Goal: Information Seeking & Learning: Learn about a topic

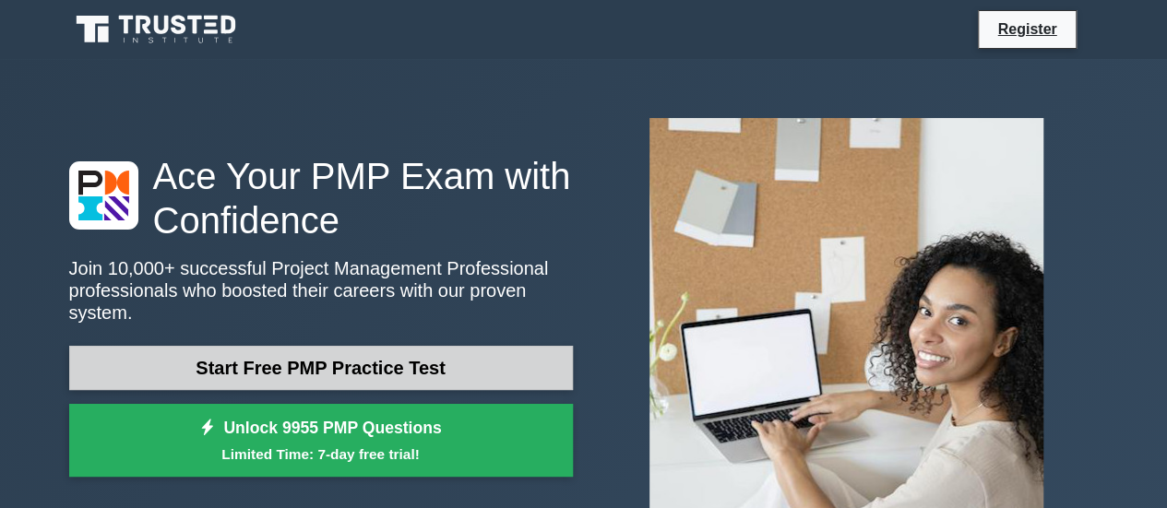
click at [375, 367] on link "Start Free PMP Practice Test" at bounding box center [321, 368] width 504 height 44
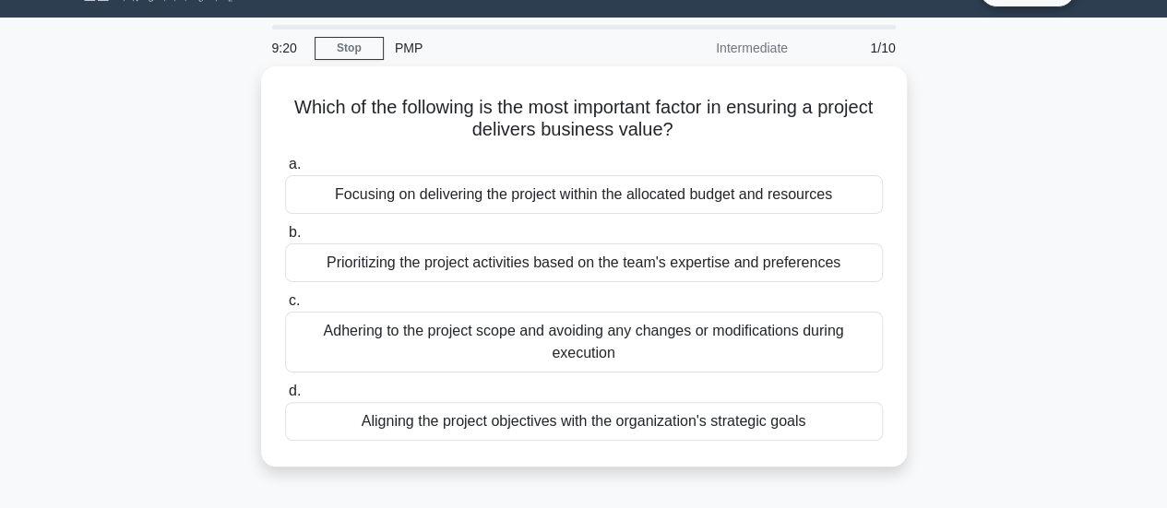
scroll to position [42, 0]
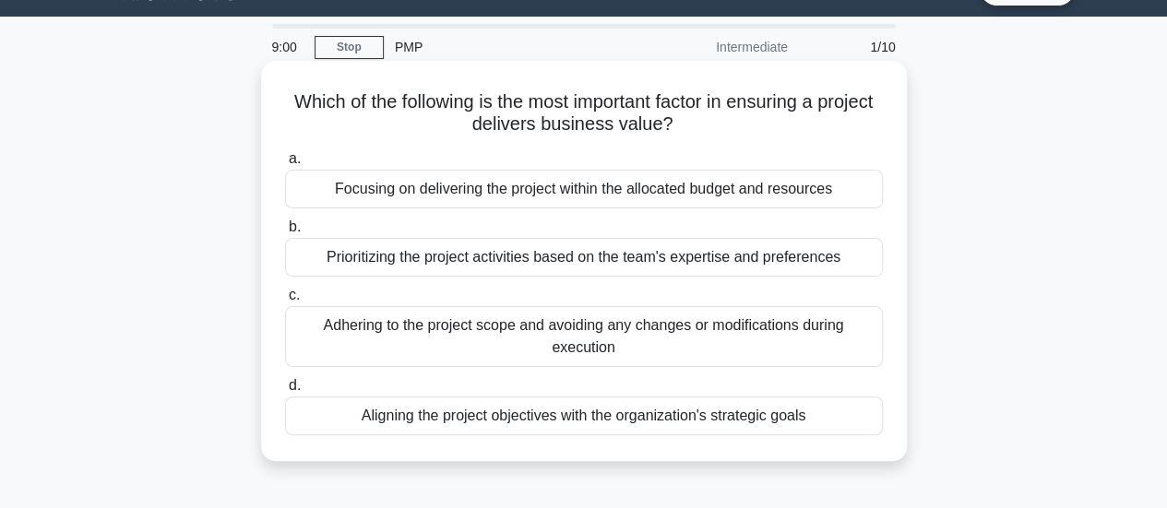
click at [756, 423] on div "Aligning the project objectives with the organization's strategic goals" at bounding box center [584, 416] width 598 height 39
click at [285, 392] on input "d. Aligning the project objectives with the organization's strategic goals" at bounding box center [285, 386] width 0 height 12
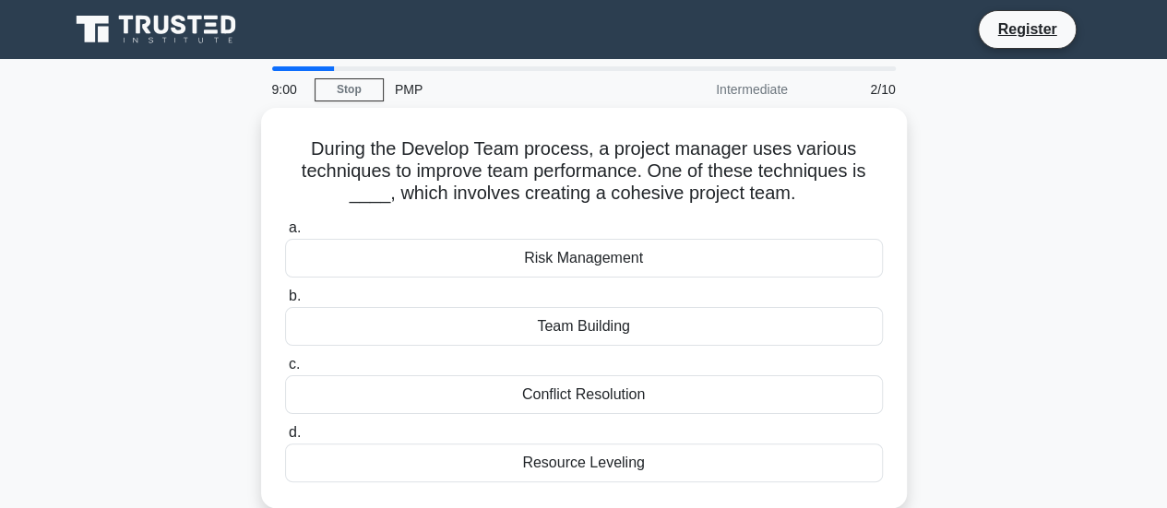
scroll to position [0, 0]
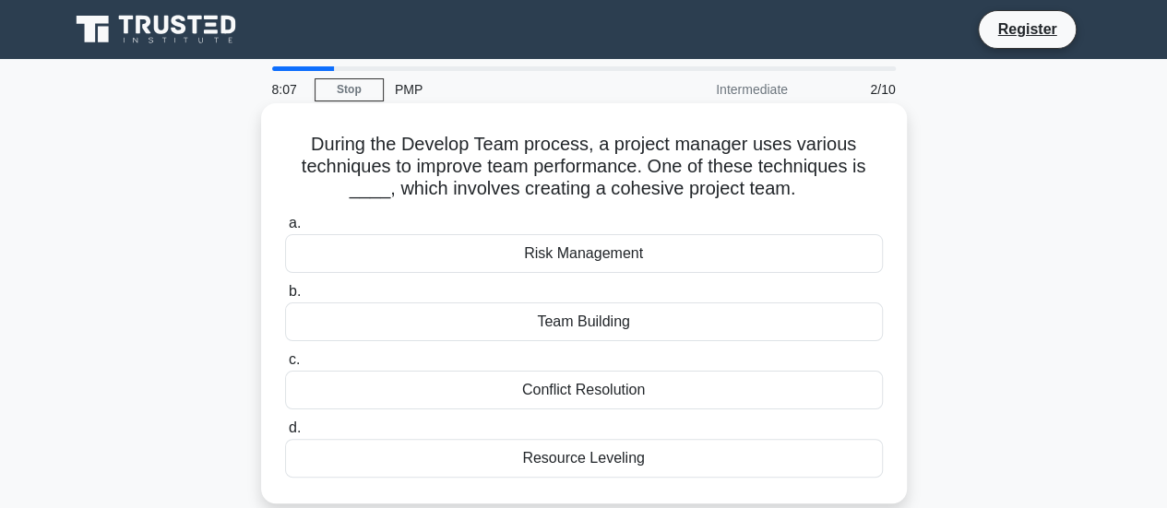
click at [691, 324] on div "Team Building" at bounding box center [584, 322] width 598 height 39
click at [285, 298] on input "b. Team Building" at bounding box center [285, 292] width 0 height 12
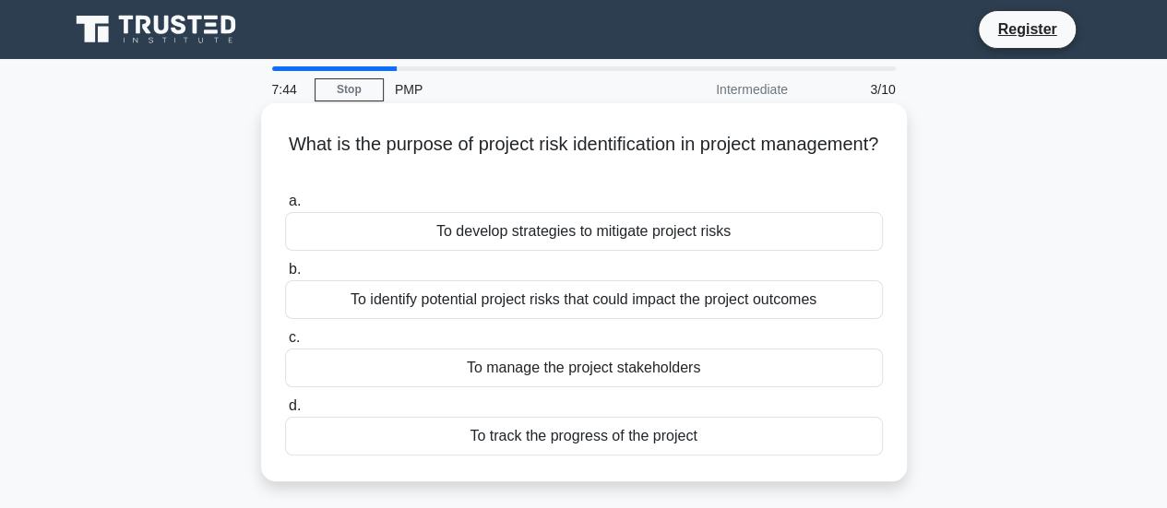
click at [745, 311] on div "To identify potential project risks that could impact the project outcomes" at bounding box center [584, 299] width 598 height 39
click at [285, 276] on input "b. To identify potential project risks that could impact the project outcomes" at bounding box center [285, 270] width 0 height 12
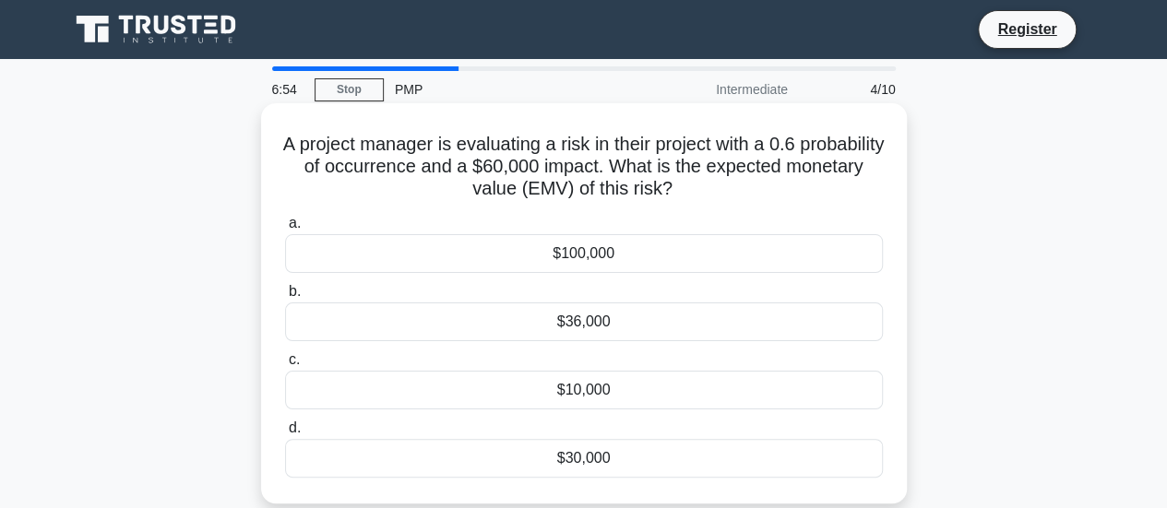
click at [708, 382] on div "$10,000" at bounding box center [584, 390] width 598 height 39
click at [285, 366] on input "c. $10,000" at bounding box center [285, 360] width 0 height 12
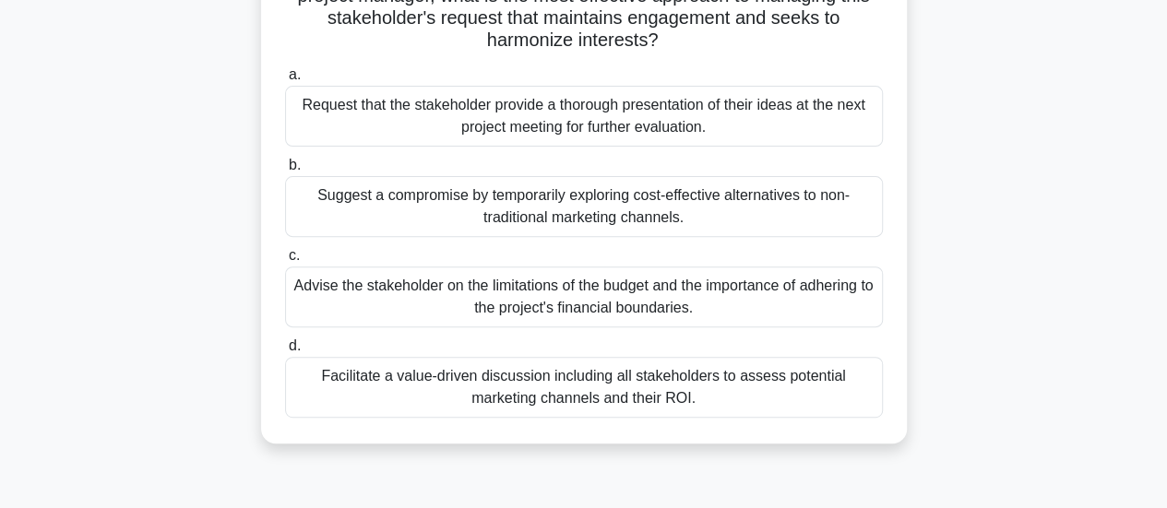
scroll to position [217, 0]
click at [780, 389] on div "Facilitate a value-driven discussion including all stakeholders to assess poten…" at bounding box center [584, 385] width 598 height 61
click at [285, 351] on input "d. Facilitate a value-driven discussion including all stakeholders to assess po…" at bounding box center [285, 345] width 0 height 12
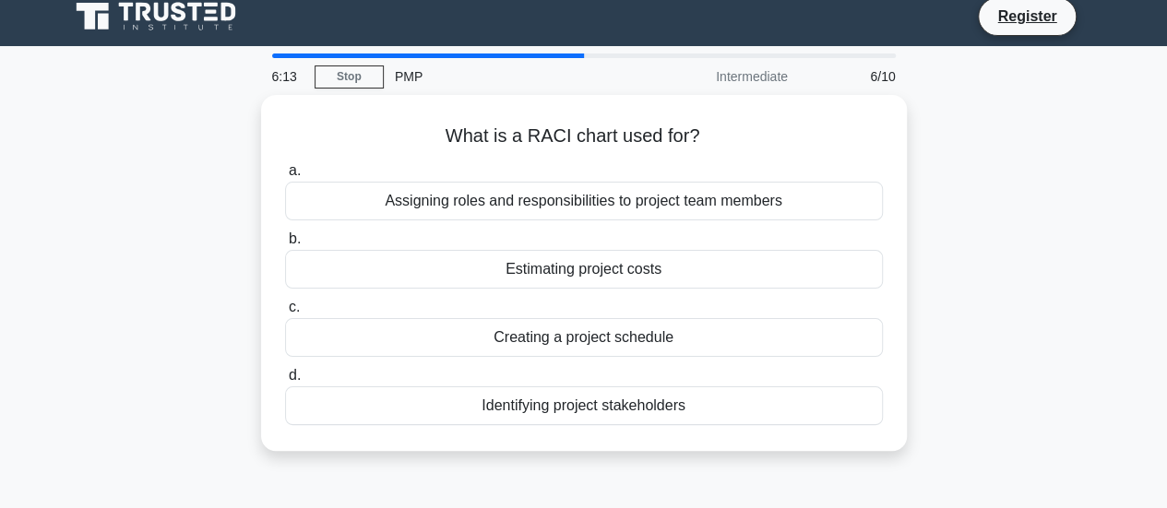
scroll to position [0, 0]
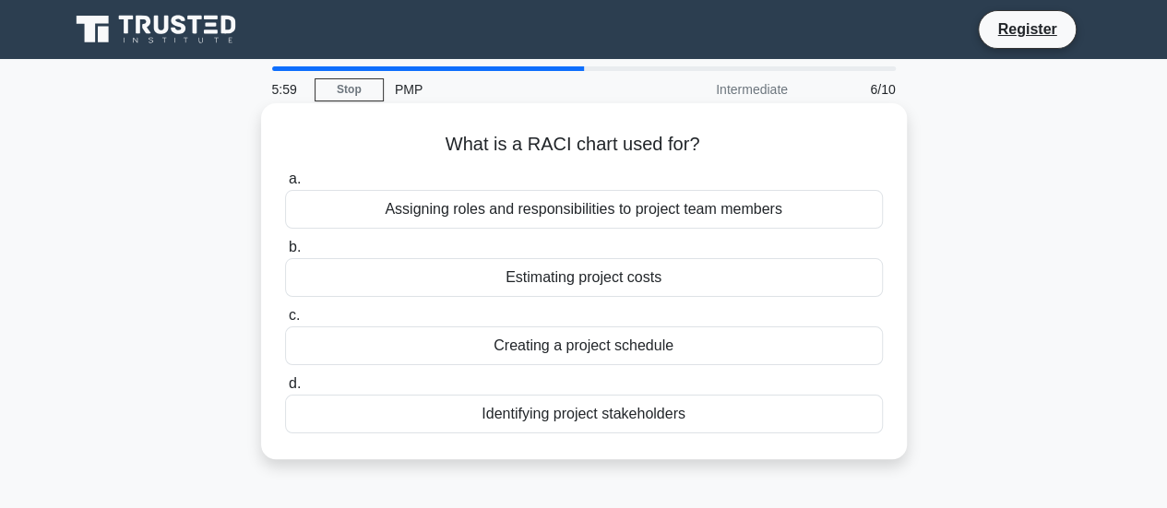
click at [734, 207] on div "Assigning roles and responsibilities to project team members" at bounding box center [584, 209] width 598 height 39
click at [285, 185] on input "a. Assigning roles and responsibilities to project team members" at bounding box center [285, 179] width 0 height 12
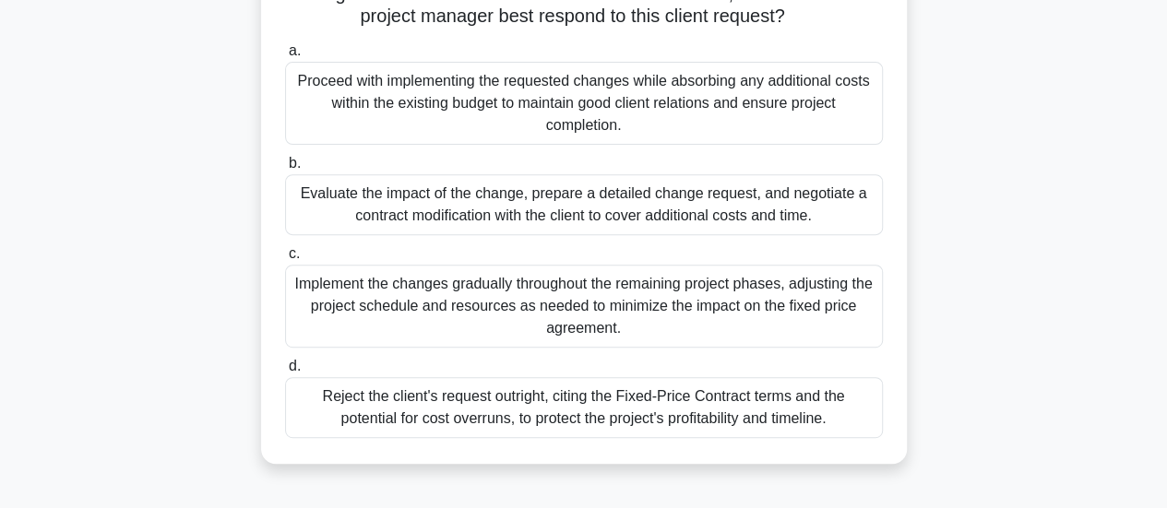
scroll to position [289, 0]
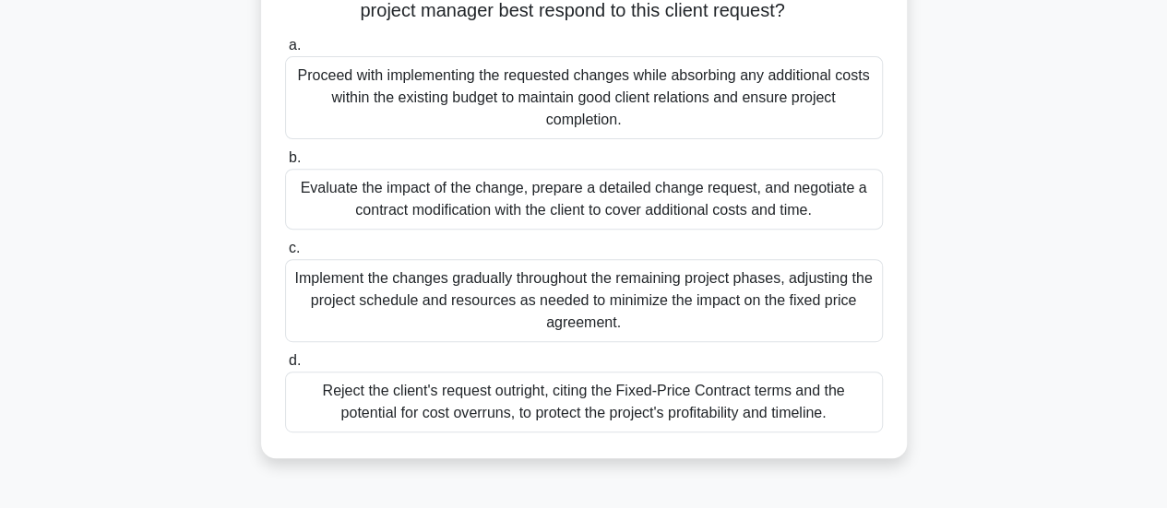
click at [639, 191] on div "Evaluate the impact of the change, prepare a detailed change request, and negot…" at bounding box center [584, 199] width 598 height 61
click at [285, 164] on input "b. Evaluate the impact of the change, prepare a detailed change request, and ne…" at bounding box center [285, 158] width 0 height 12
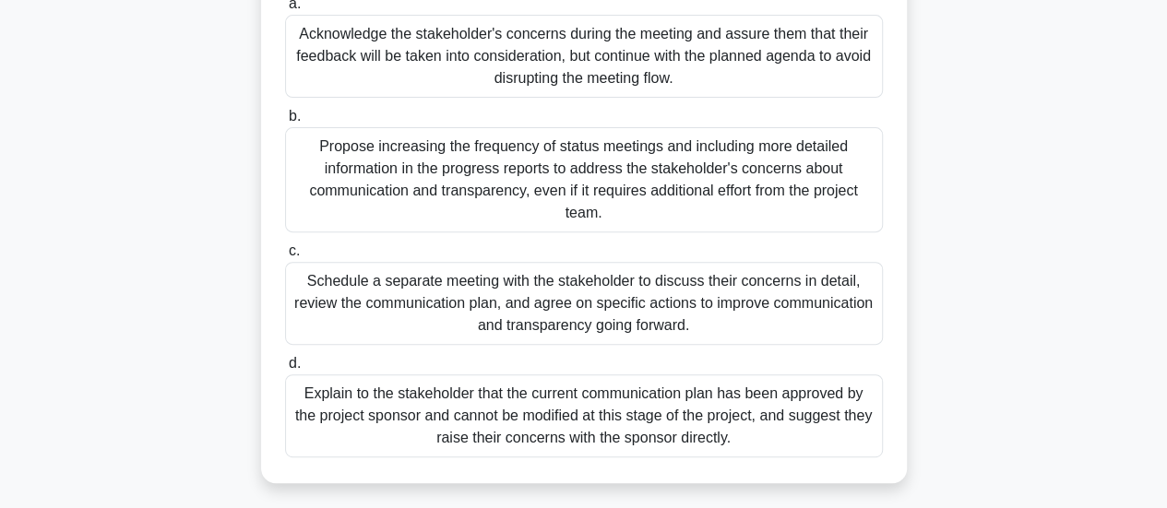
scroll to position [252, 0]
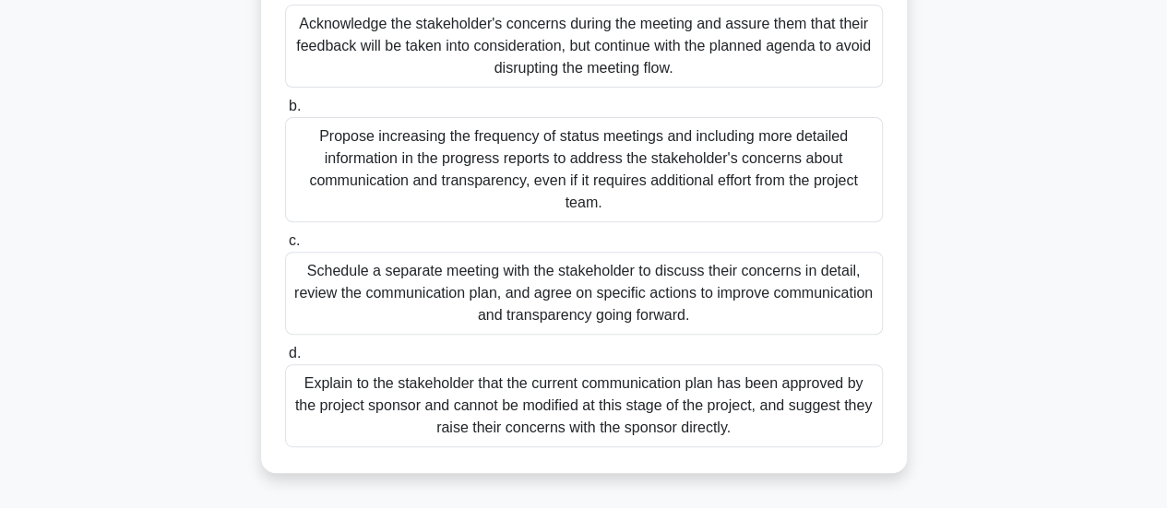
click at [666, 298] on div "Schedule a separate meeting with the stakeholder to discuss their concerns in d…" at bounding box center [584, 293] width 598 height 83
click at [285, 247] on input "c. Schedule a separate meeting with the stakeholder to discuss their concerns i…" at bounding box center [285, 241] width 0 height 12
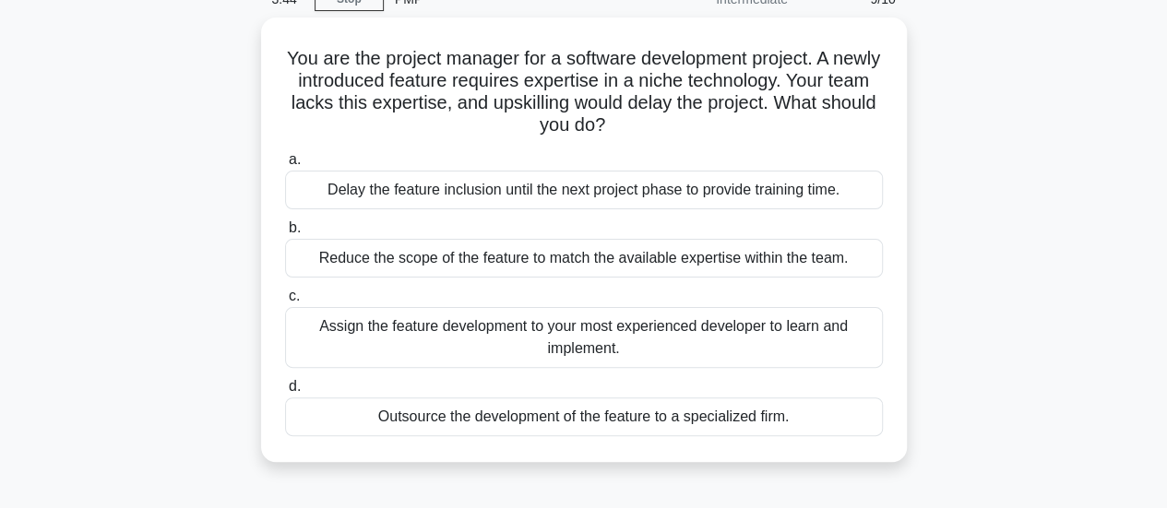
scroll to position [87, 0]
click at [793, 407] on div "Outsource the development of the feature to a specialized firm." at bounding box center [584, 416] width 598 height 39
click at [285, 392] on input "d. Outsource the development of the feature to a specialized firm." at bounding box center [285, 386] width 0 height 12
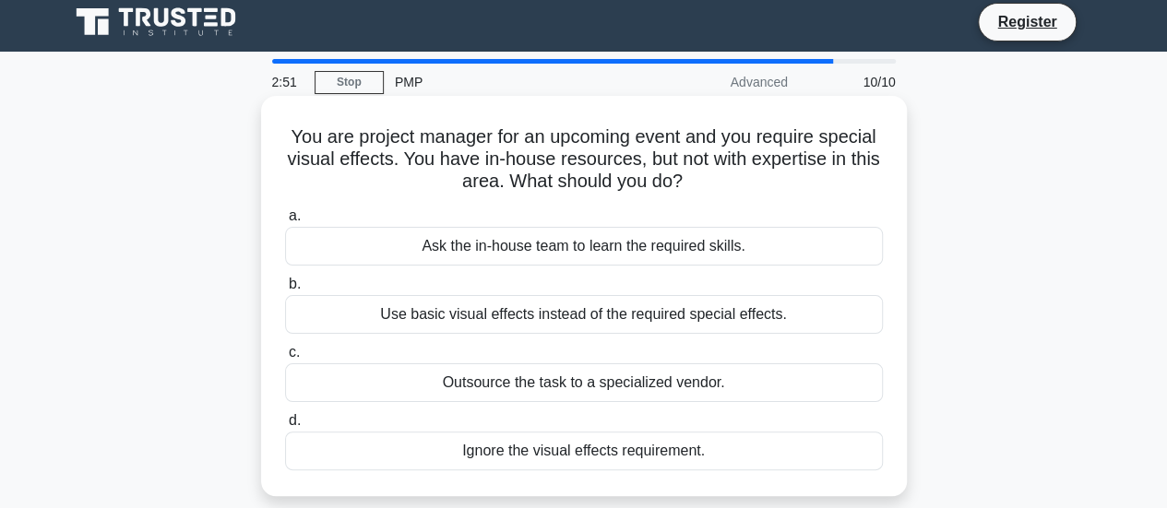
scroll to position [0, 0]
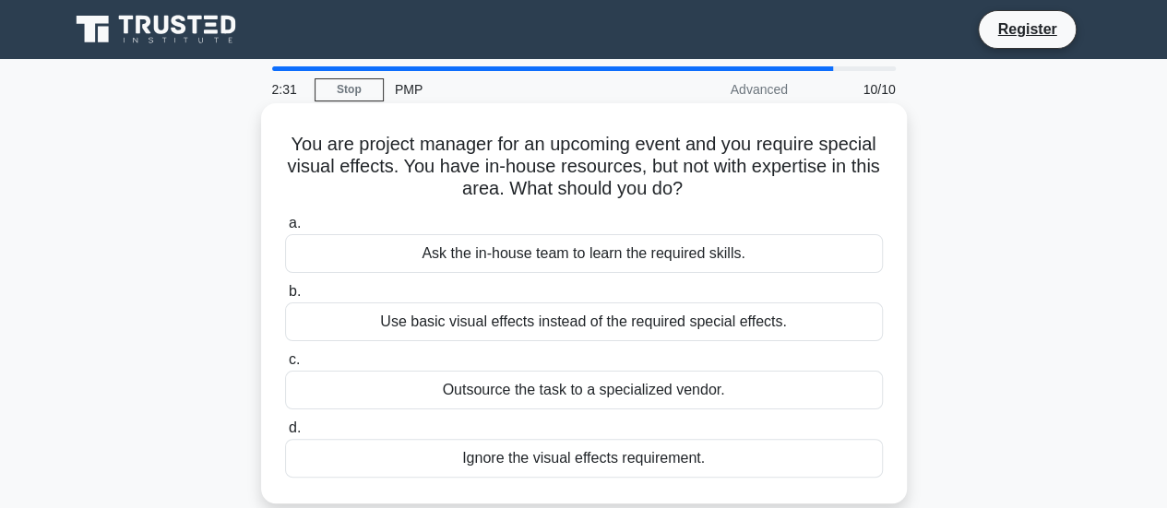
click at [766, 389] on div "Outsource the task to a specialized vendor." at bounding box center [584, 390] width 598 height 39
click at [285, 366] on input "c. Outsource the task to a specialized vendor." at bounding box center [285, 360] width 0 height 12
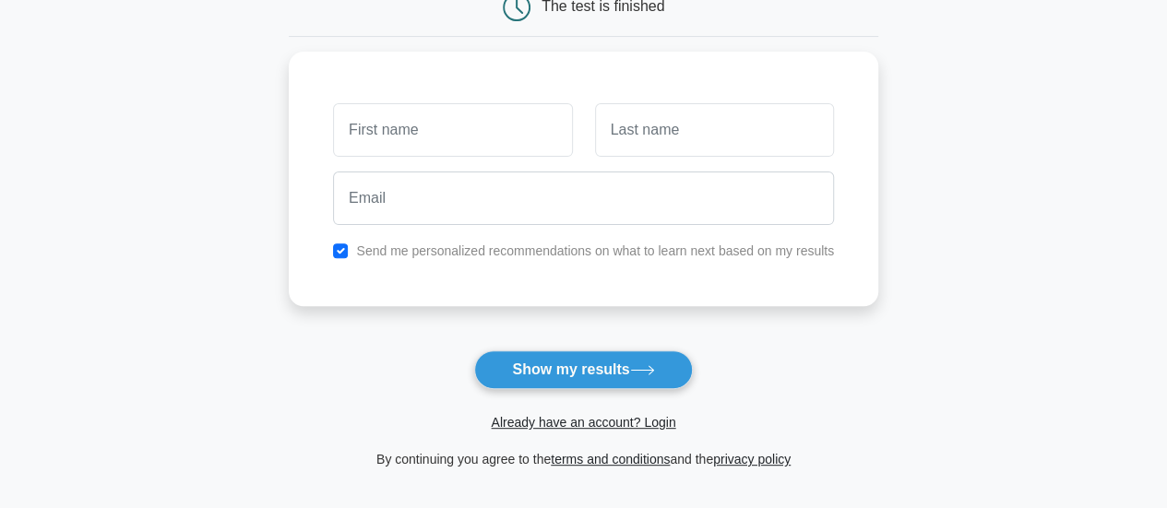
scroll to position [209, 0]
click at [521, 115] on input "text" at bounding box center [452, 125] width 239 height 54
type input "chandan"
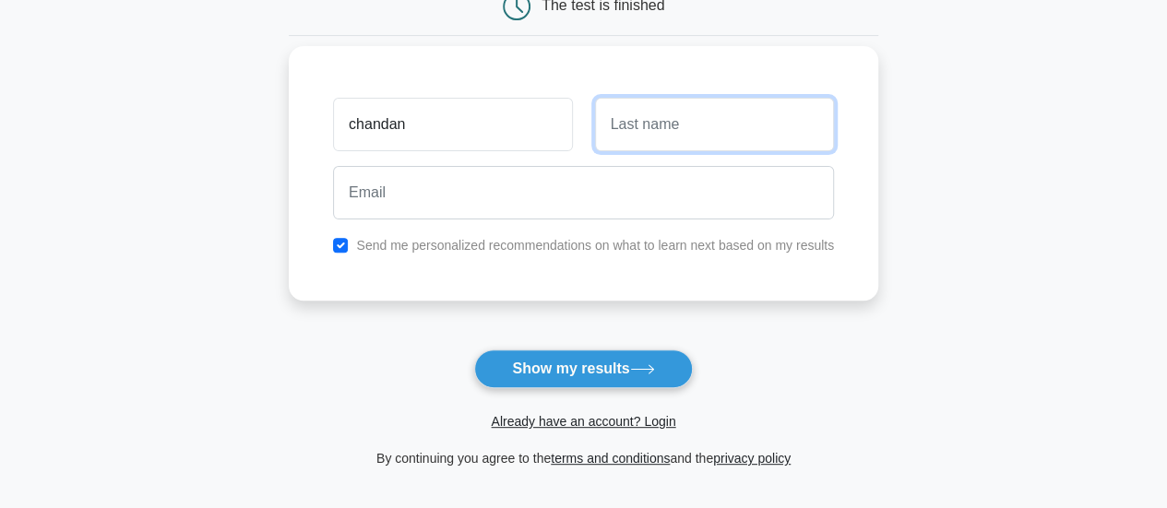
click at [711, 149] on input "text" at bounding box center [714, 125] width 239 height 54
type input "bhuyan"
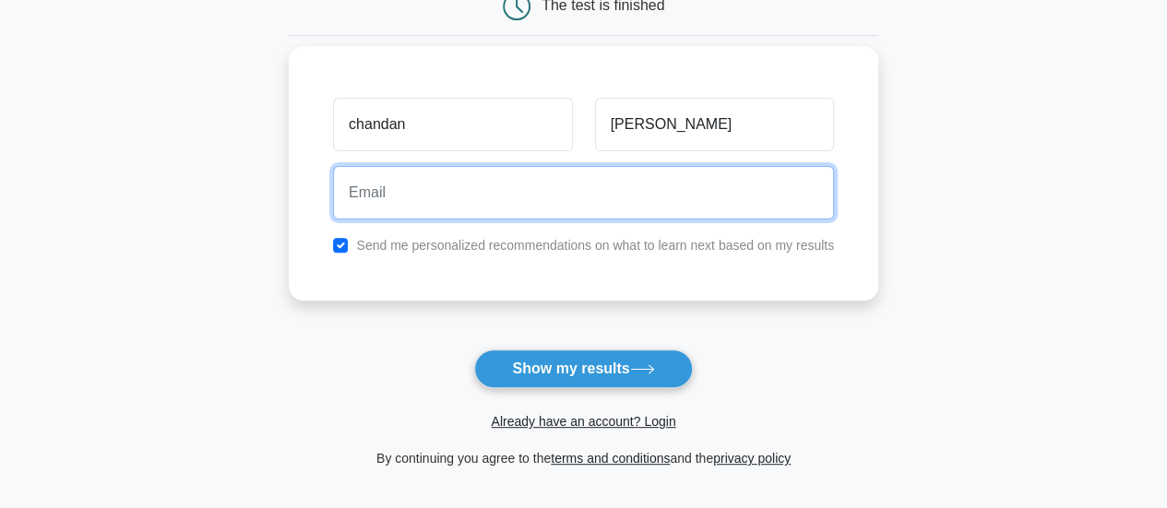
click at [524, 208] on input "email" at bounding box center [583, 193] width 501 height 54
type input "chandancsetite@gmail.com"
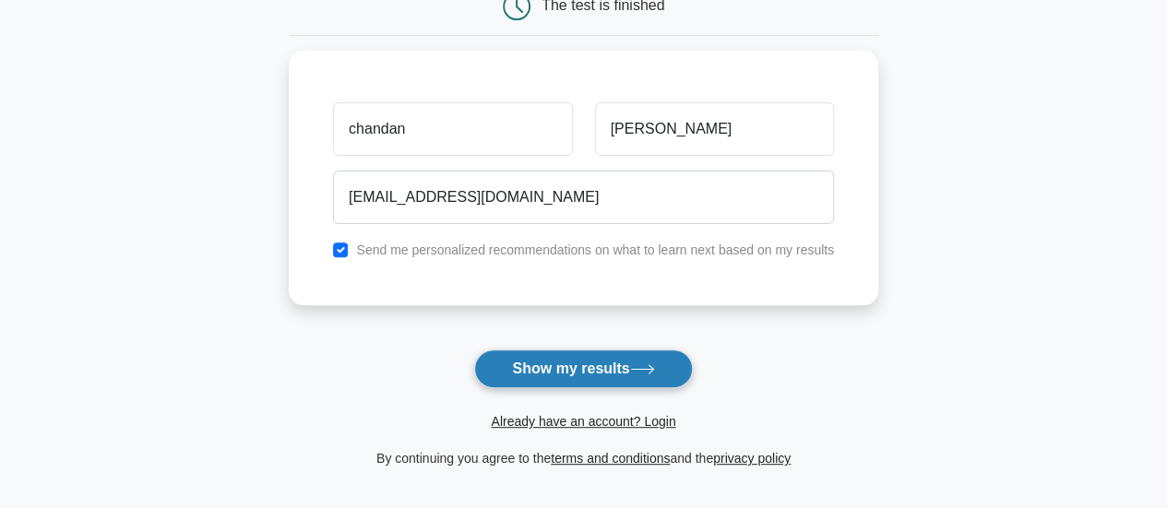
click at [555, 376] on button "Show my results" at bounding box center [583, 369] width 218 height 39
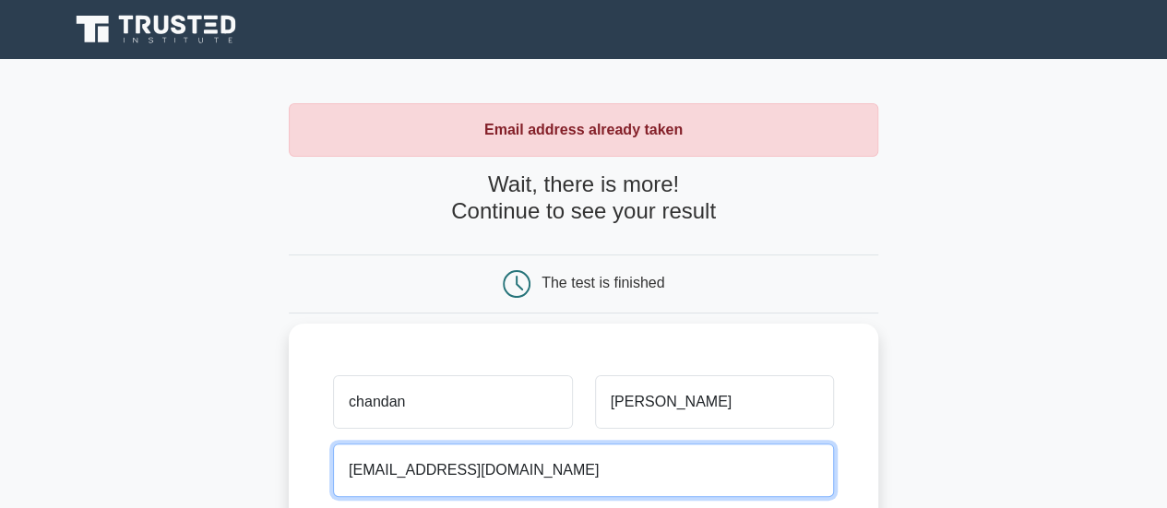
drag, startPoint x: 565, startPoint y: 470, endPoint x: 410, endPoint y: 470, distance: 155.9
click at [410, 470] on input "[EMAIL_ADDRESS][DOMAIN_NAME]" at bounding box center [583, 471] width 501 height 54
type input "chandanbhuyan369@gmail.com"
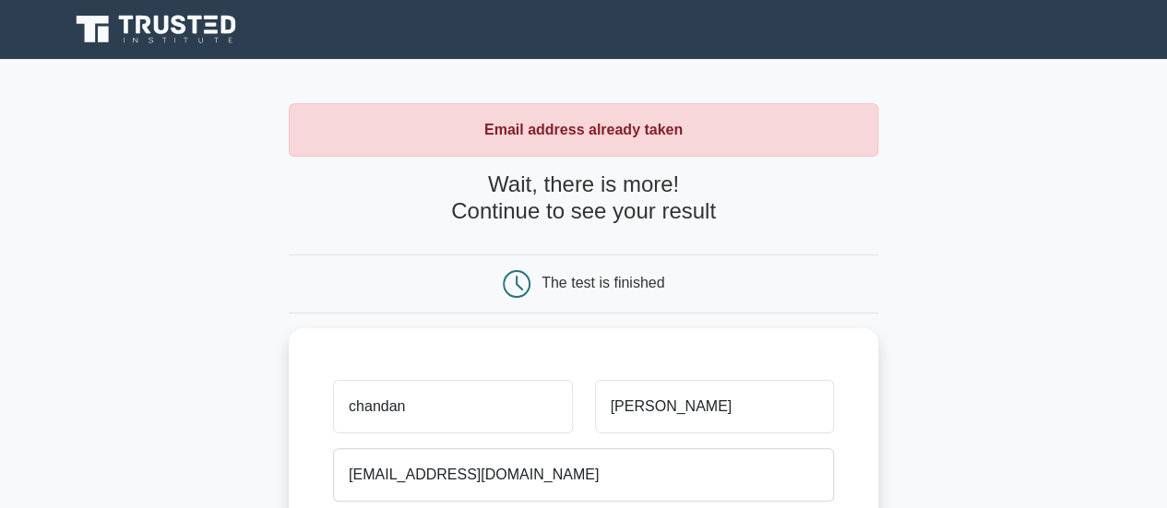
drag, startPoint x: 935, startPoint y: 257, endPoint x: 1180, endPoint y: 248, distance: 244.6
click at [1166, 248] on html "Register Email address already taken" at bounding box center [583, 515] width 1167 height 1030
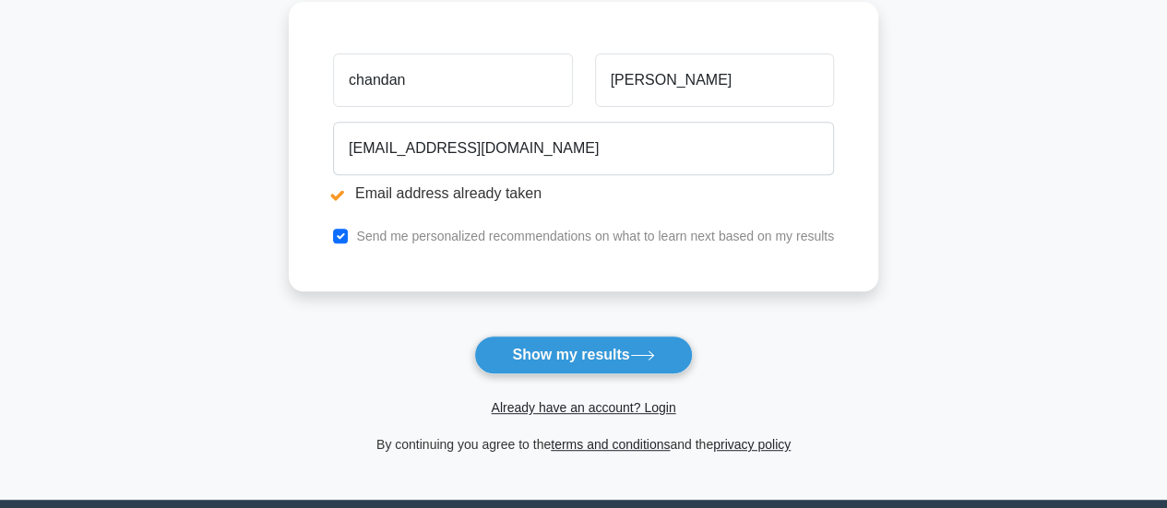
scroll to position [321, 0]
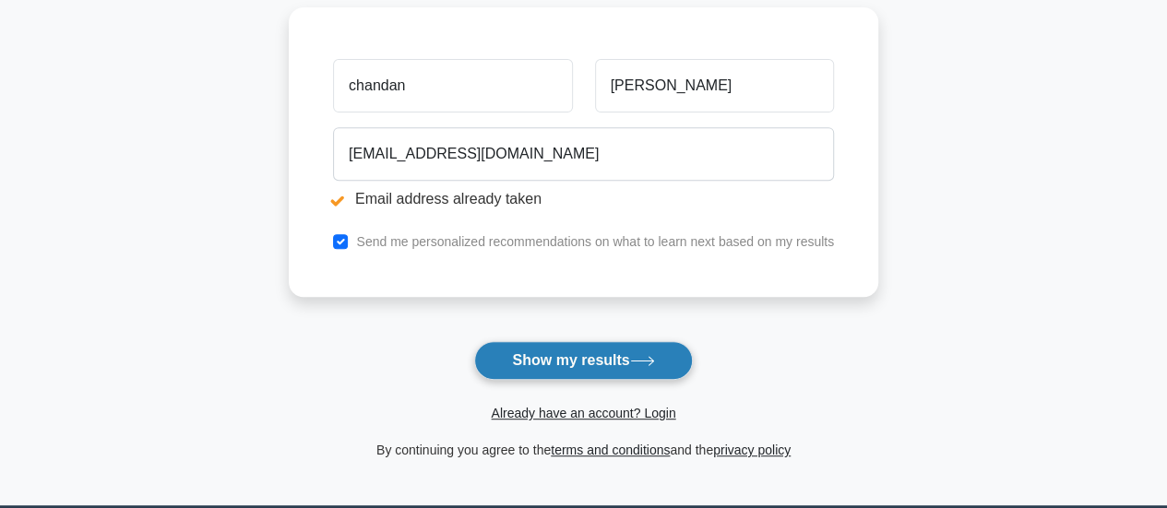
click at [610, 364] on button "Show my results" at bounding box center [583, 360] width 218 height 39
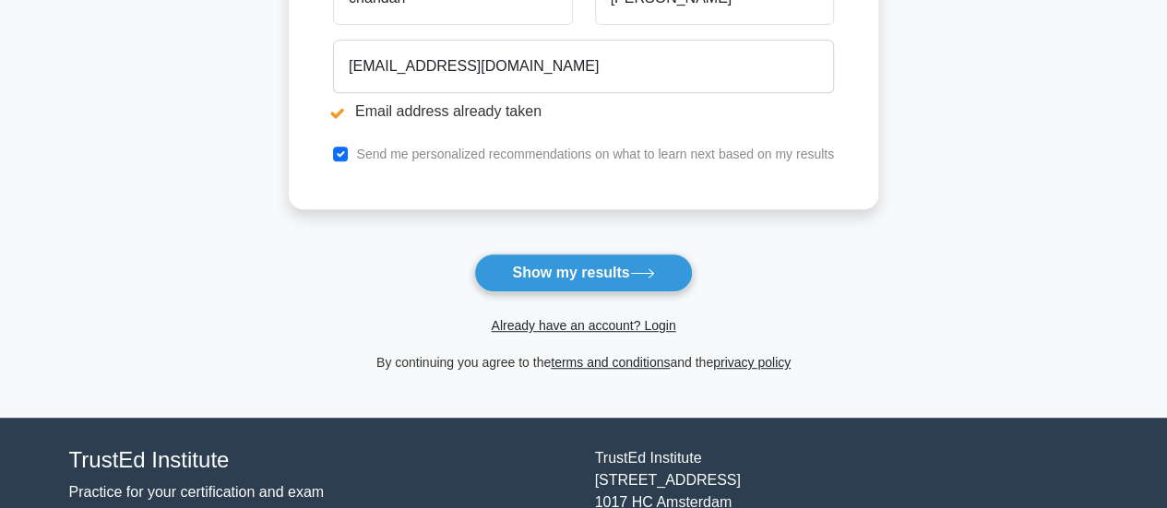
scroll to position [411, 0]
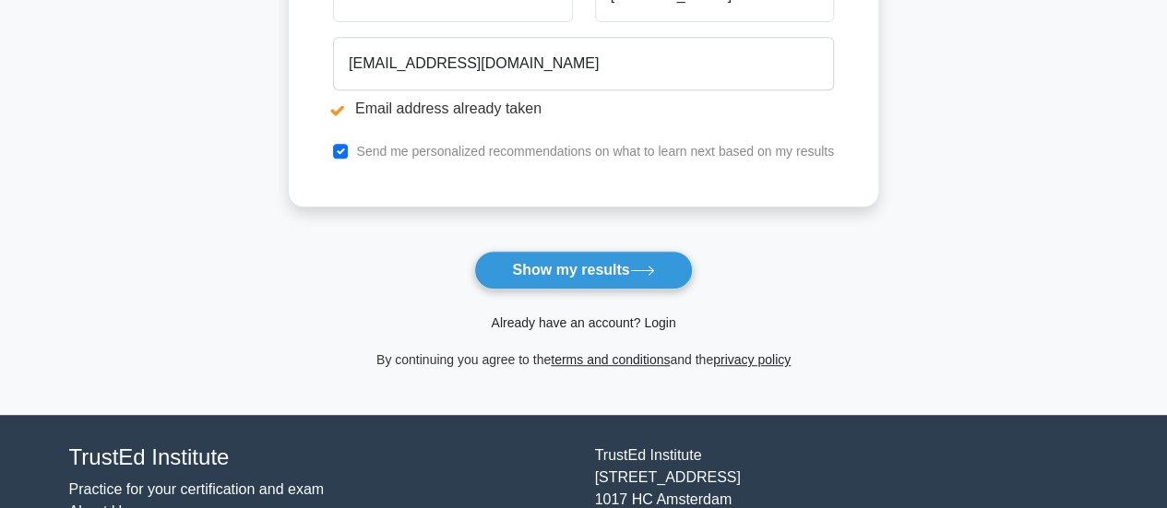
click at [619, 320] on link "Already have an account? Login" at bounding box center [583, 322] width 184 height 15
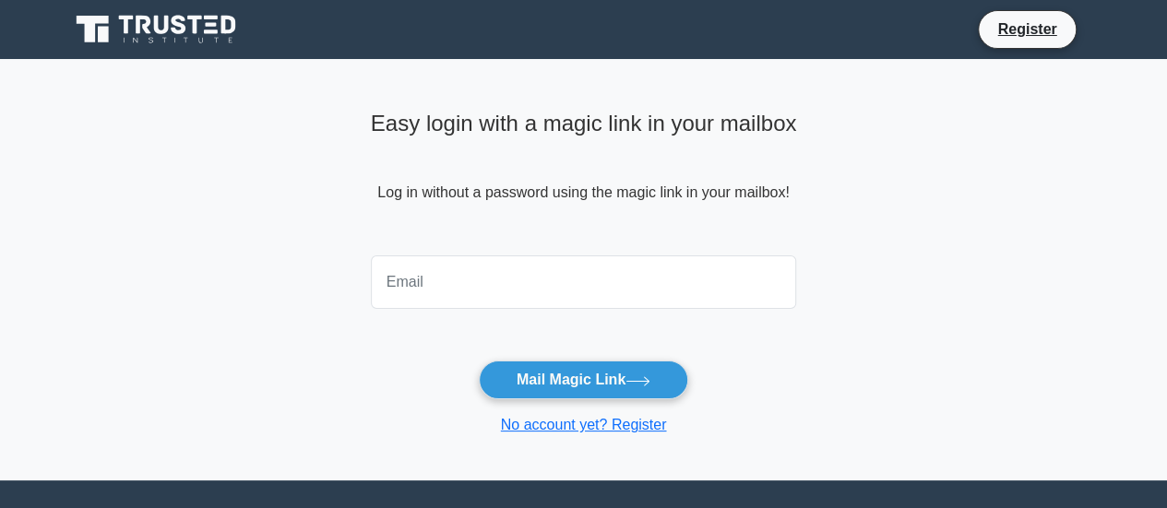
click at [625, 279] on input "email" at bounding box center [584, 283] width 426 height 54
type input "chandancsetite@gmail.com"
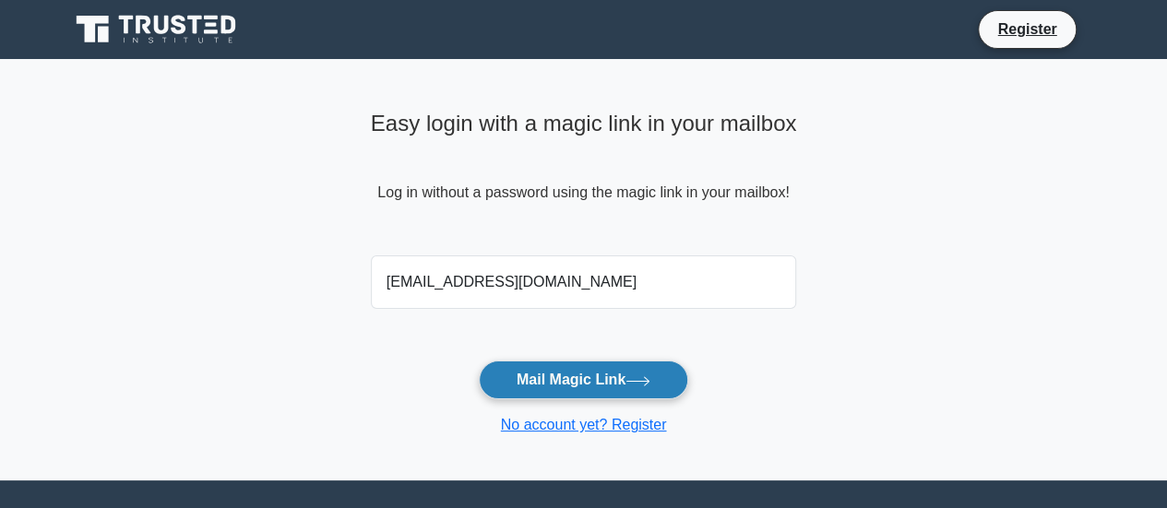
click at [603, 374] on button "Mail Magic Link" at bounding box center [583, 380] width 209 height 39
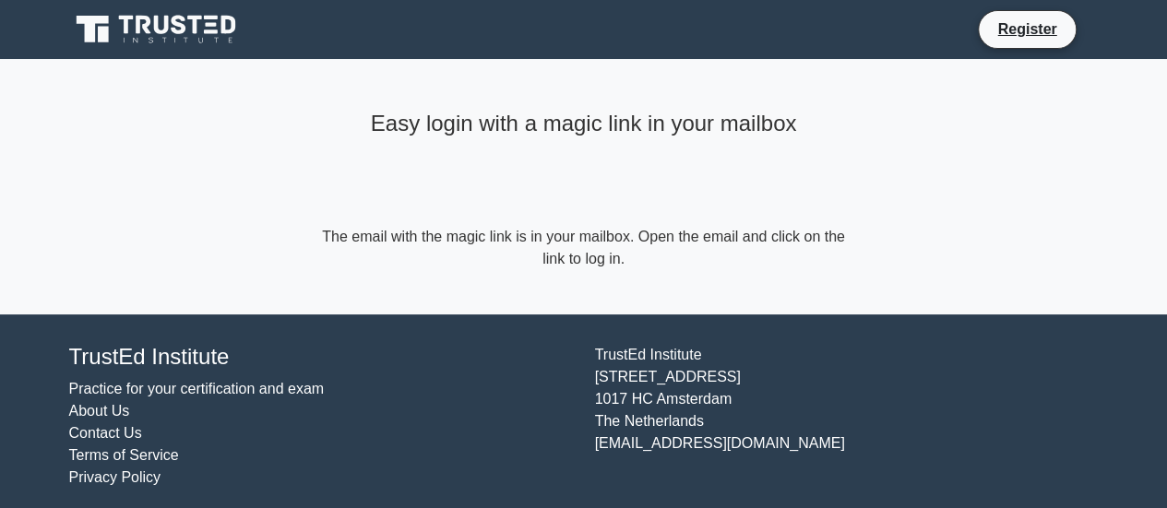
scroll to position [9, 0]
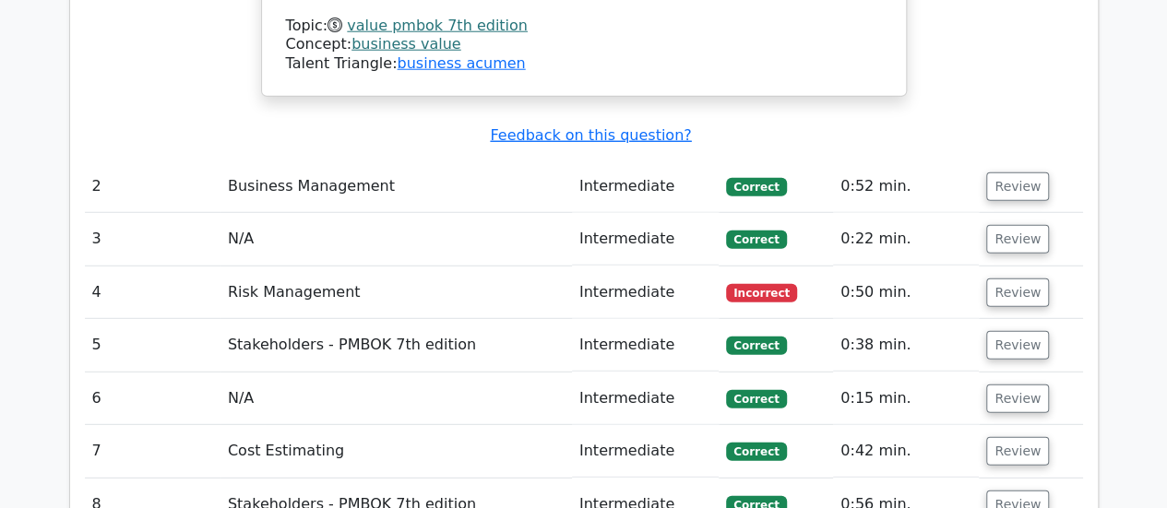
scroll to position [2444, 0]
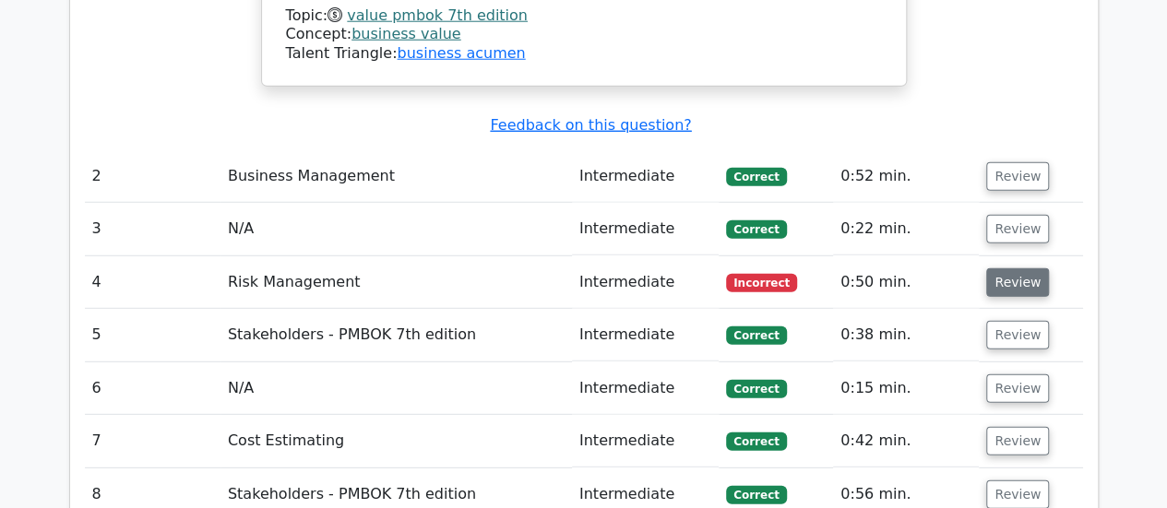
click at [1016, 268] on button "Review" at bounding box center [1017, 282] width 63 height 29
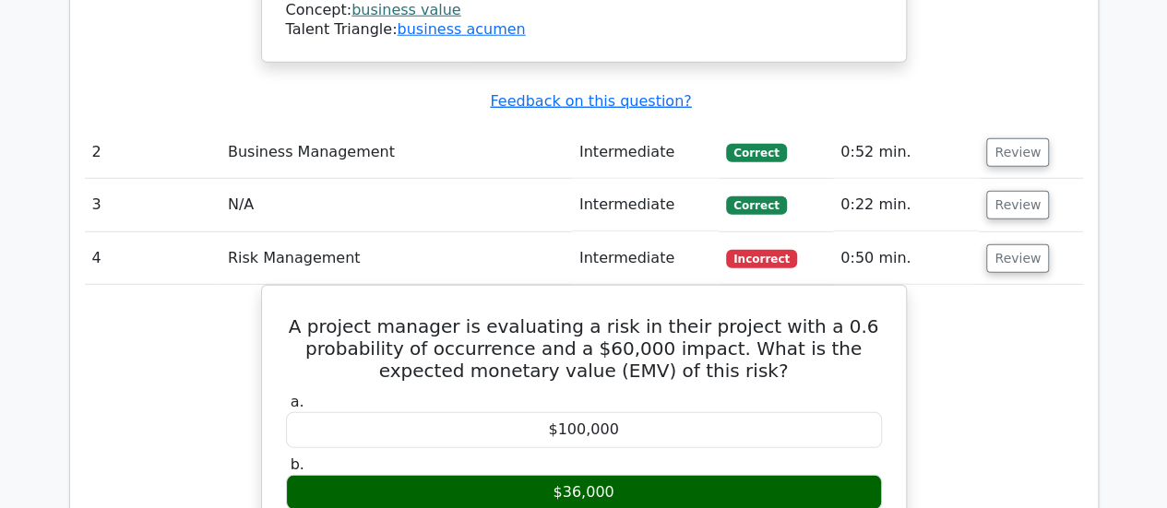
scroll to position [2426, 0]
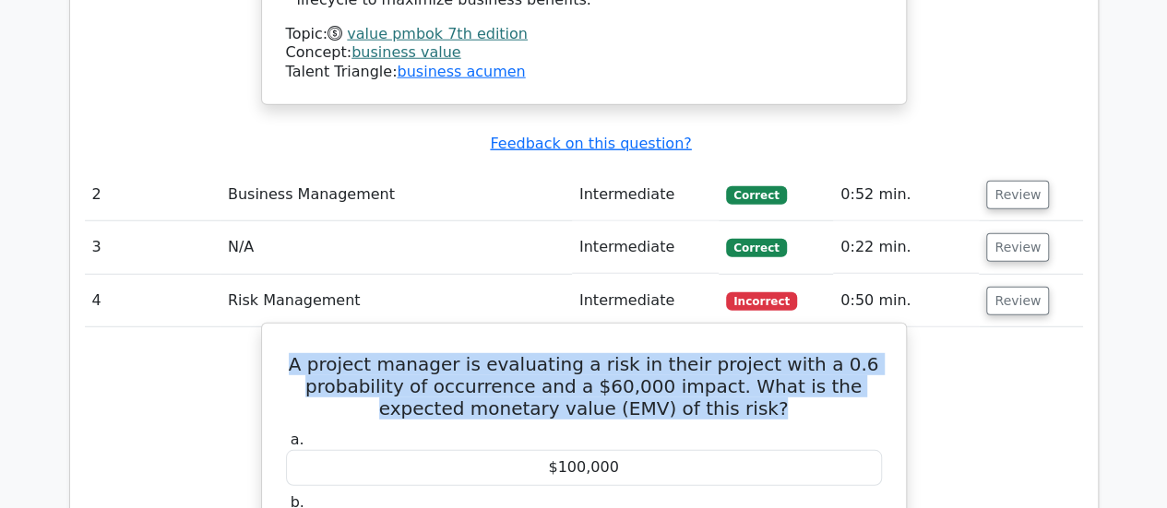
drag, startPoint x: 735, startPoint y: 257, endPoint x: 303, endPoint y: 208, distance: 434.5
click at [303, 353] on h5 "A project manager is evaluating a risk in their project with a 0.6 probability …" at bounding box center [584, 386] width 600 height 66
copy h5 "A project manager is evaluating a risk in their project with a 0.6 probability …"
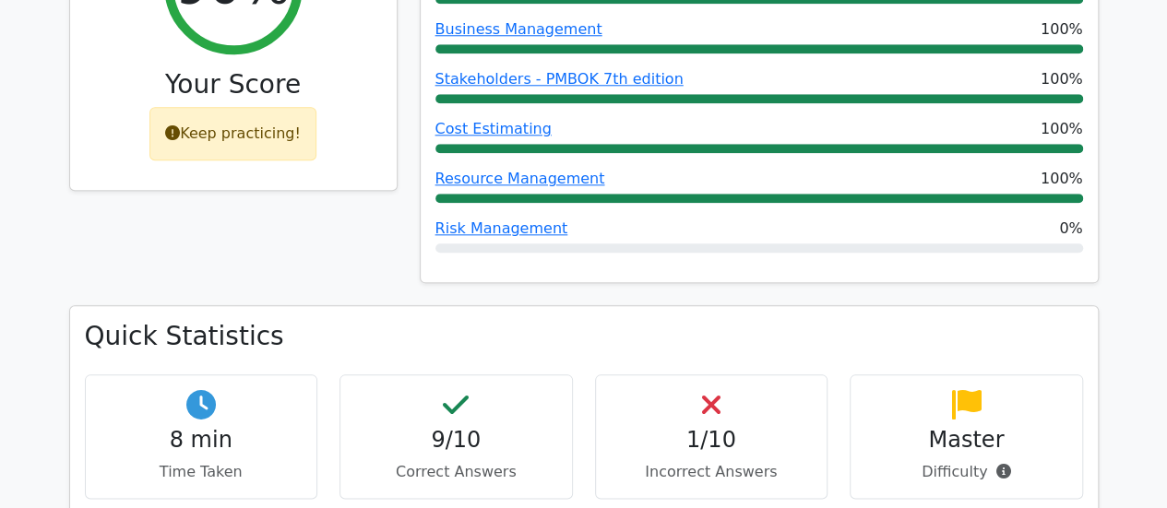
scroll to position [0, 0]
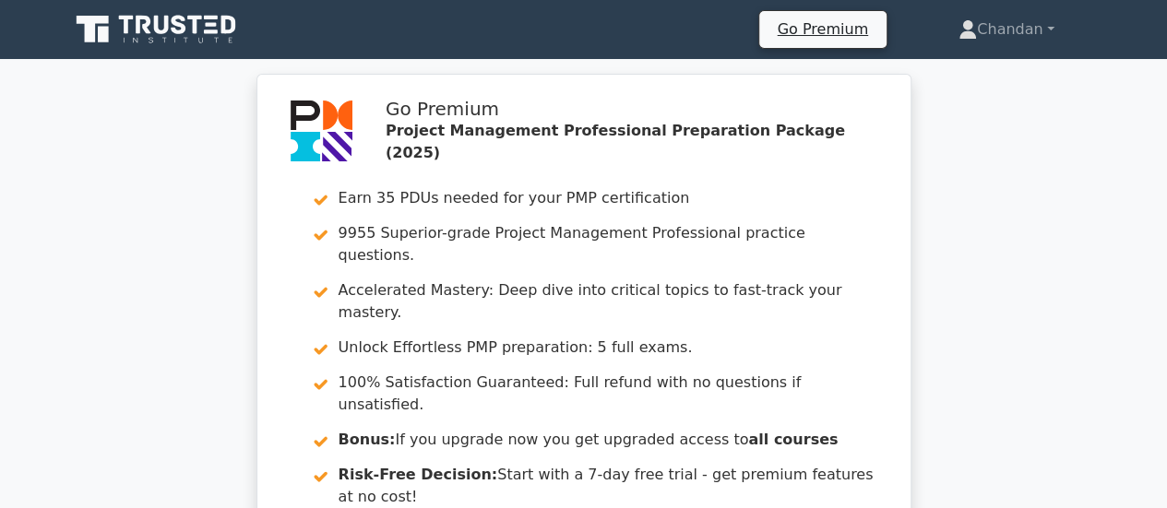
click at [1154, 239] on div "Go Premium Project Management Professional Preparation Package (2025) Earn 35 P…" at bounding box center [583, 356] width 1167 height 565
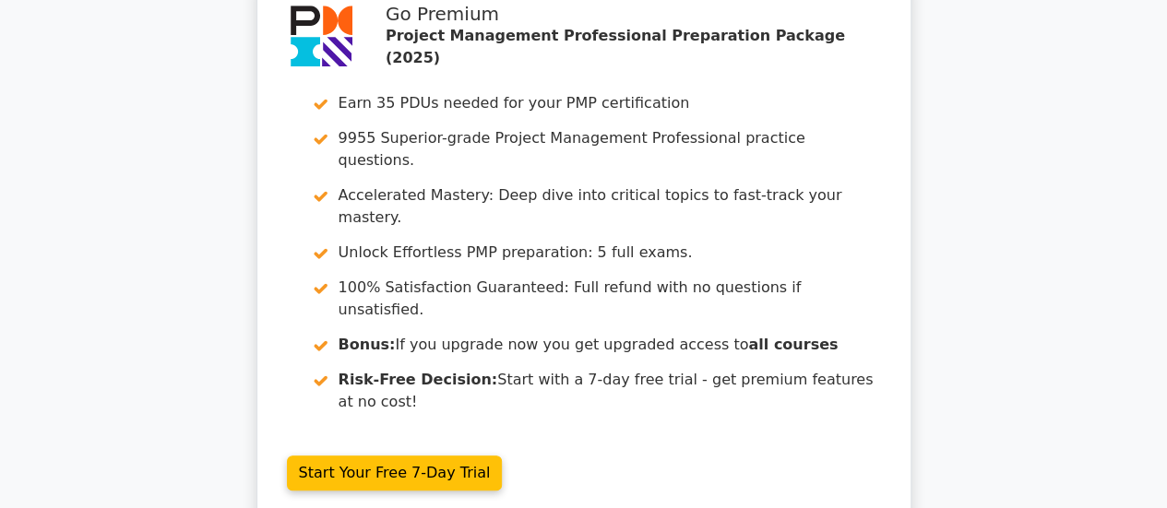
scroll to position [3985, 0]
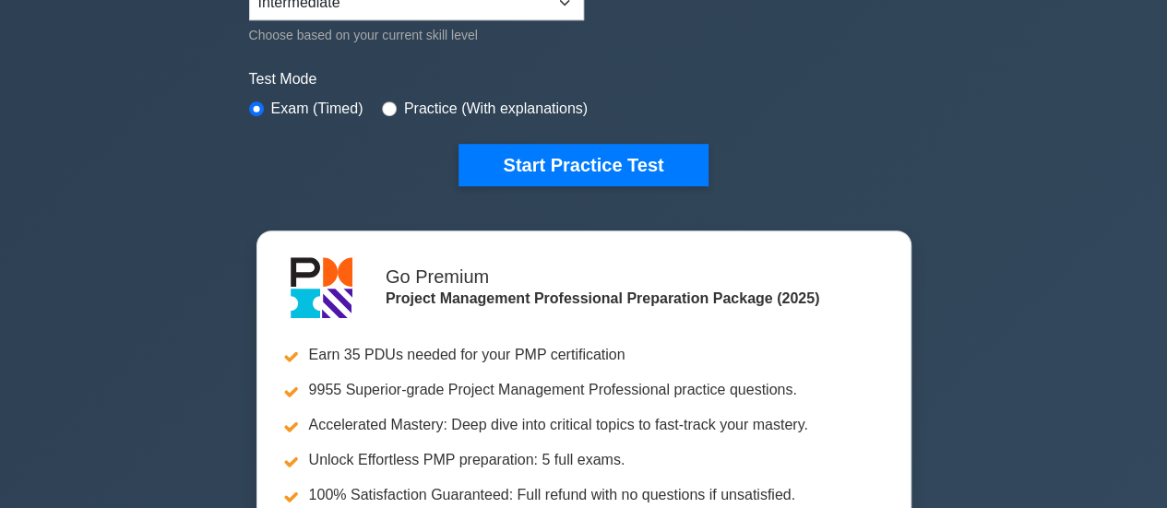
scroll to position [487, 0]
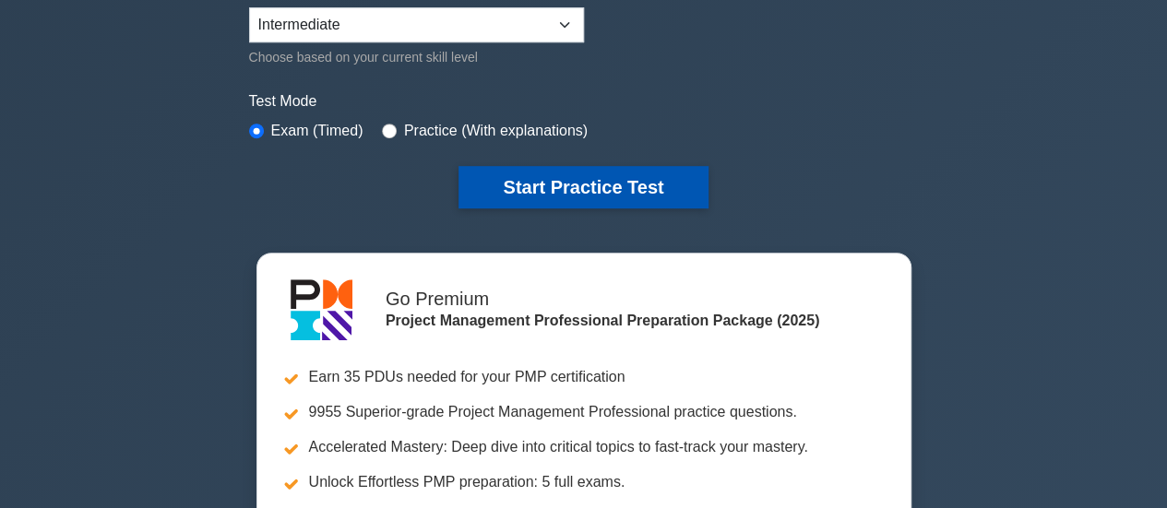
click at [574, 185] on button "Start Practice Test" at bounding box center [582, 187] width 249 height 42
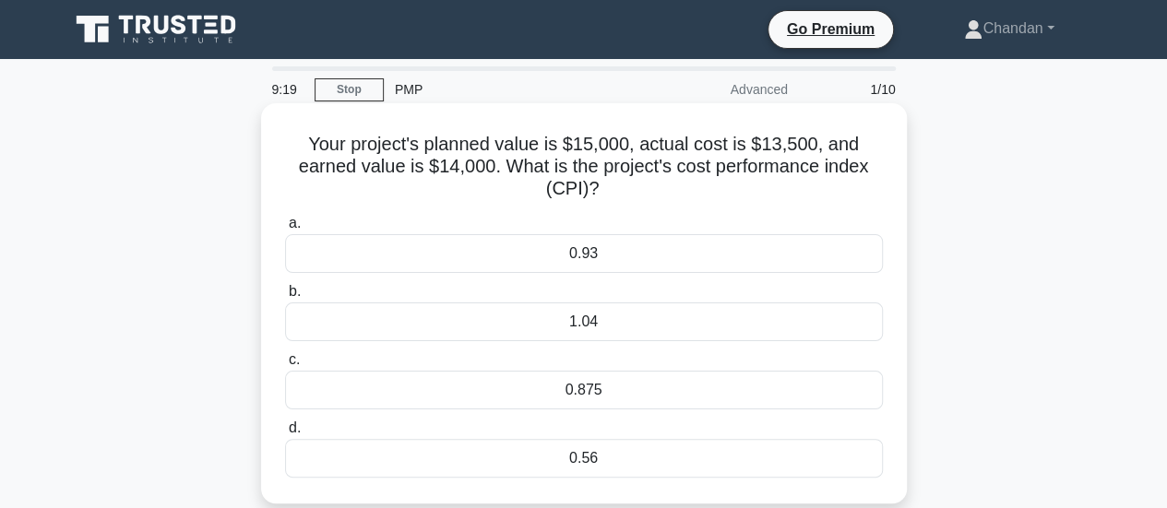
click at [646, 257] on div "0.93" at bounding box center [584, 253] width 598 height 39
click at [285, 230] on input "a. 0.93" at bounding box center [285, 224] width 0 height 12
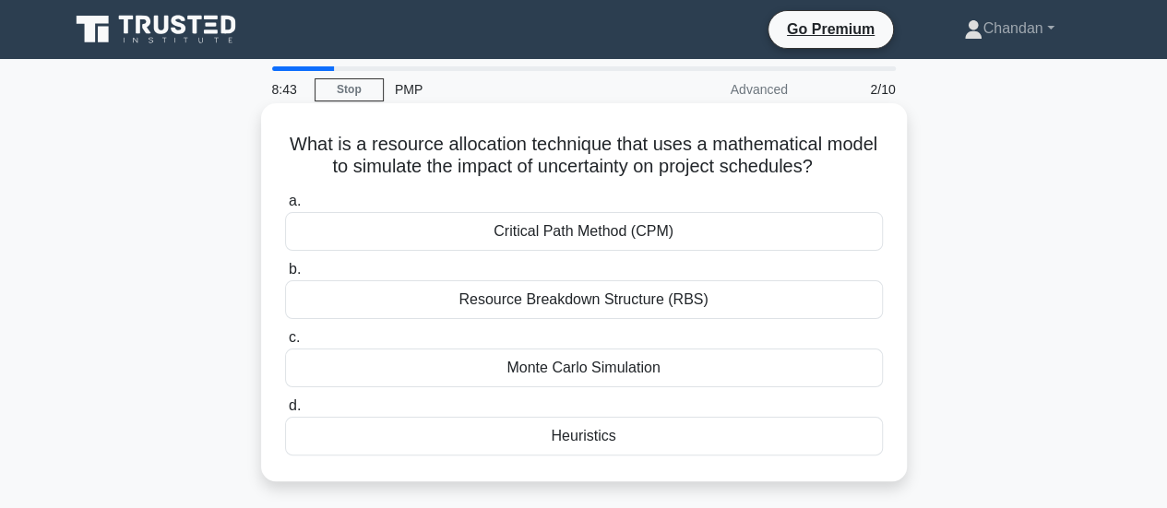
click at [640, 307] on div "Resource Breakdown Structure (RBS)" at bounding box center [584, 299] width 598 height 39
click at [285, 276] on input "b. Resource Breakdown Structure (RBS)" at bounding box center [285, 270] width 0 height 12
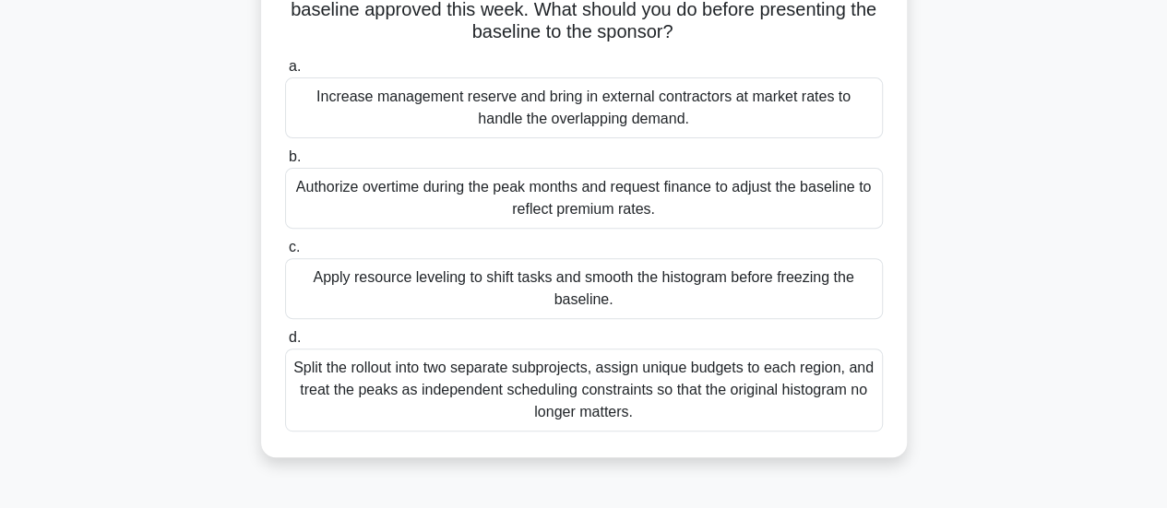
scroll to position [232, 0]
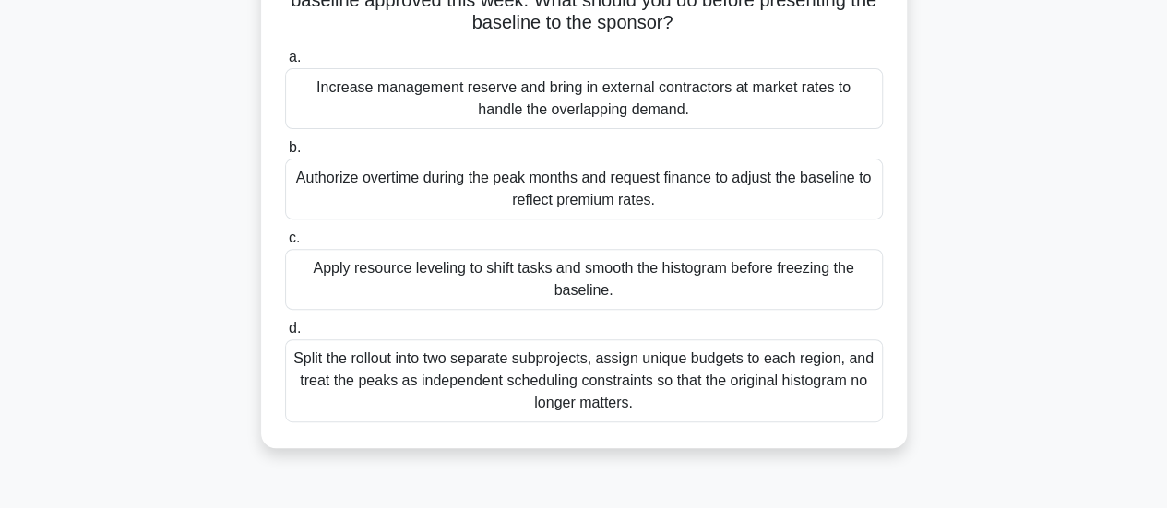
click at [722, 286] on div "Apply resource leveling to shift tasks and smooth the histogram before freezing…" at bounding box center [584, 279] width 598 height 61
click at [285, 244] on input "c. Apply resource leveling to shift tasks and smooth the histogram before freez…" at bounding box center [285, 238] width 0 height 12
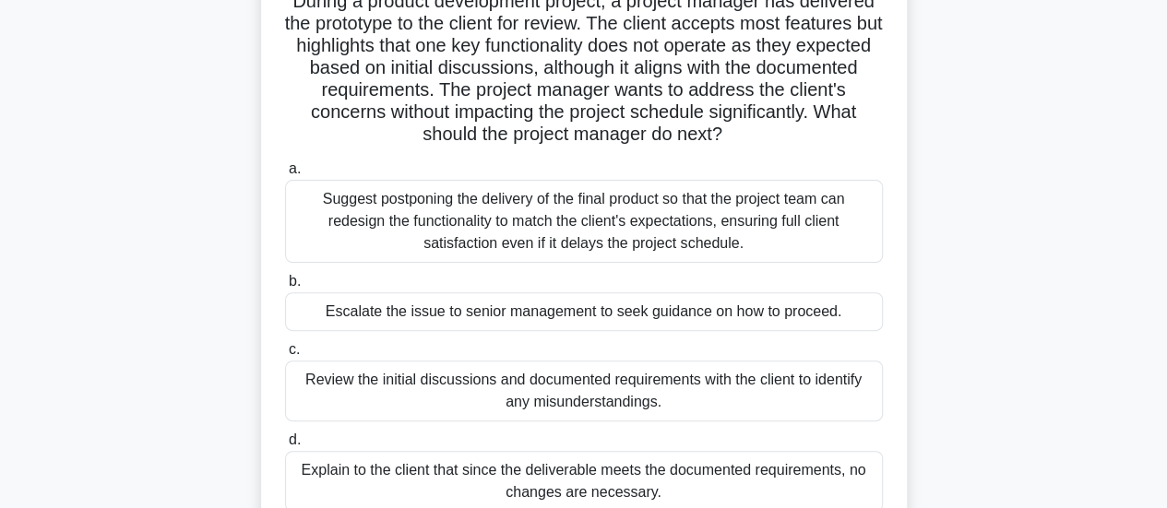
scroll to position [184, 0]
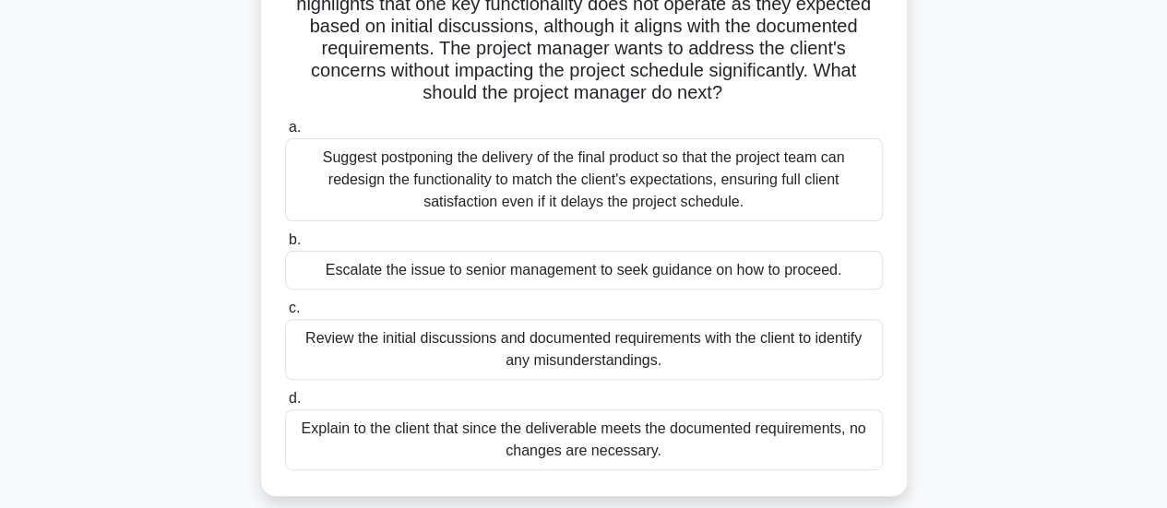
click at [826, 351] on div "Review the initial discussions and documented requirements with the client to i…" at bounding box center [584, 349] width 598 height 61
click at [285, 315] on input "c. Review the initial discussions and documented requirements with the client t…" at bounding box center [285, 309] width 0 height 12
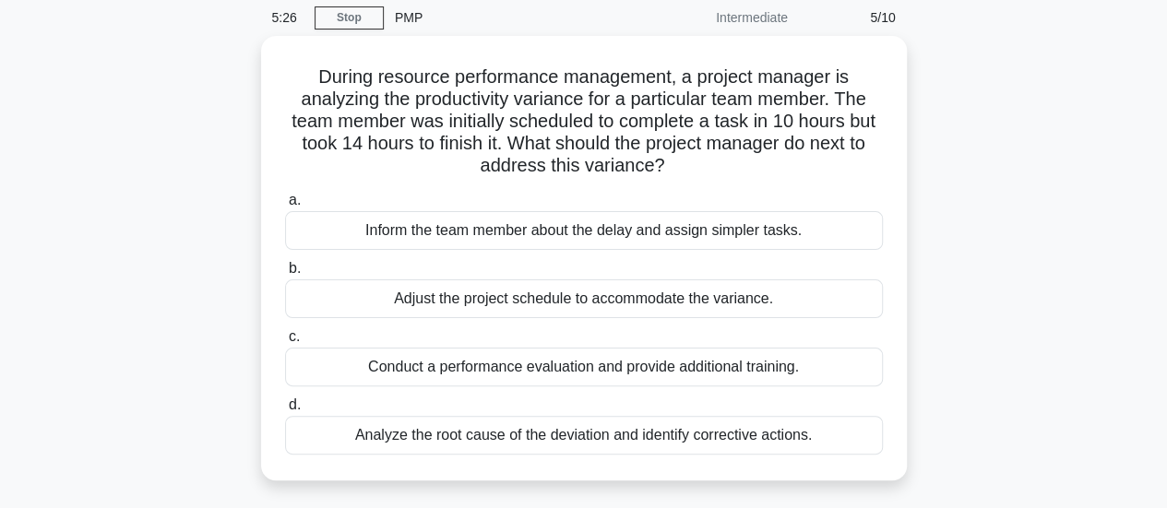
scroll to position [74, 0]
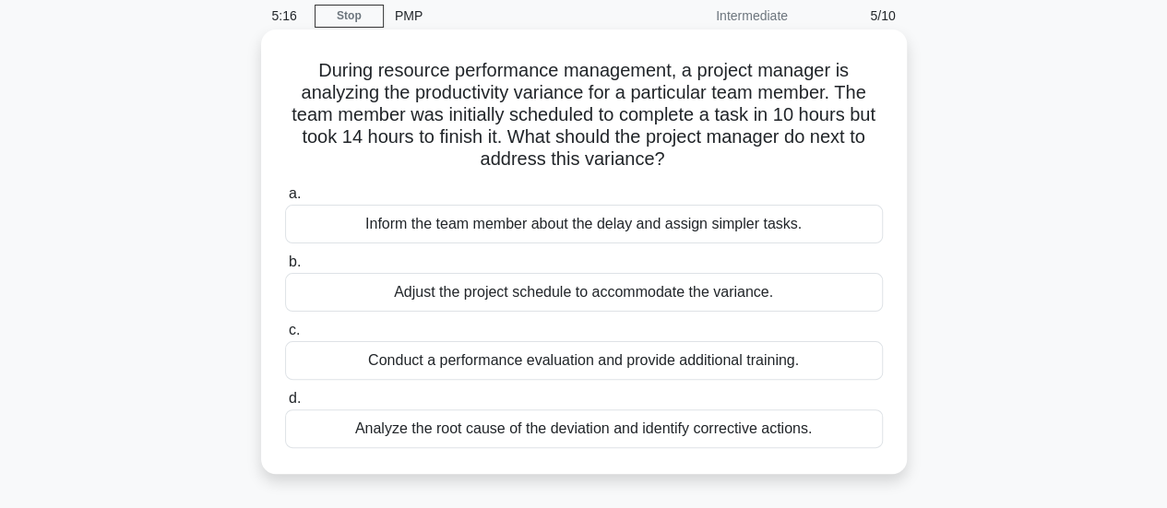
click at [749, 427] on div "Analyze the root cause of the deviation and identify corrective actions." at bounding box center [584, 429] width 598 height 39
click at [285, 405] on input "d. Analyze the root cause of the deviation and identify corrective actions." at bounding box center [285, 399] width 0 height 12
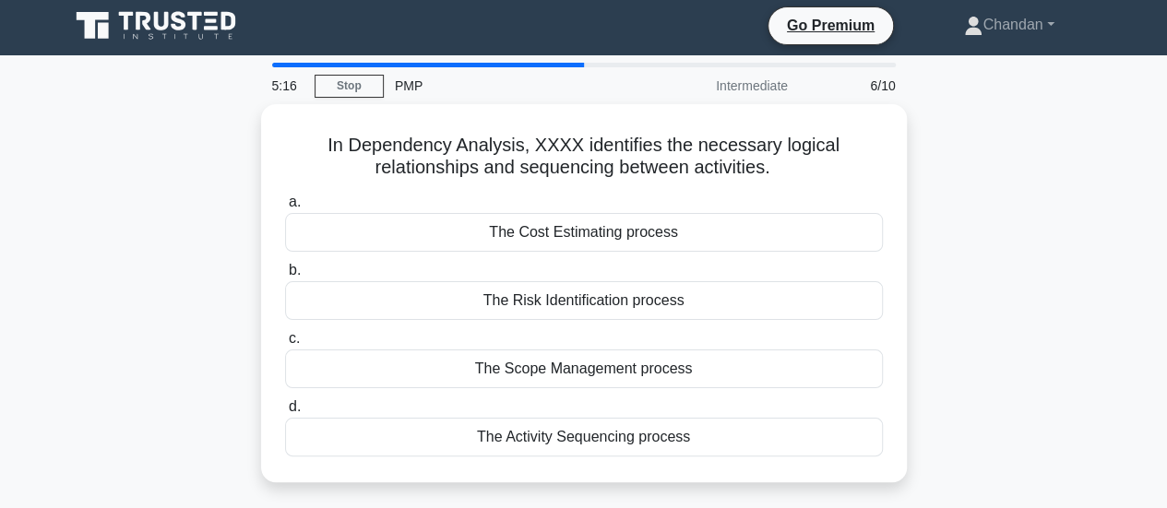
scroll to position [0, 0]
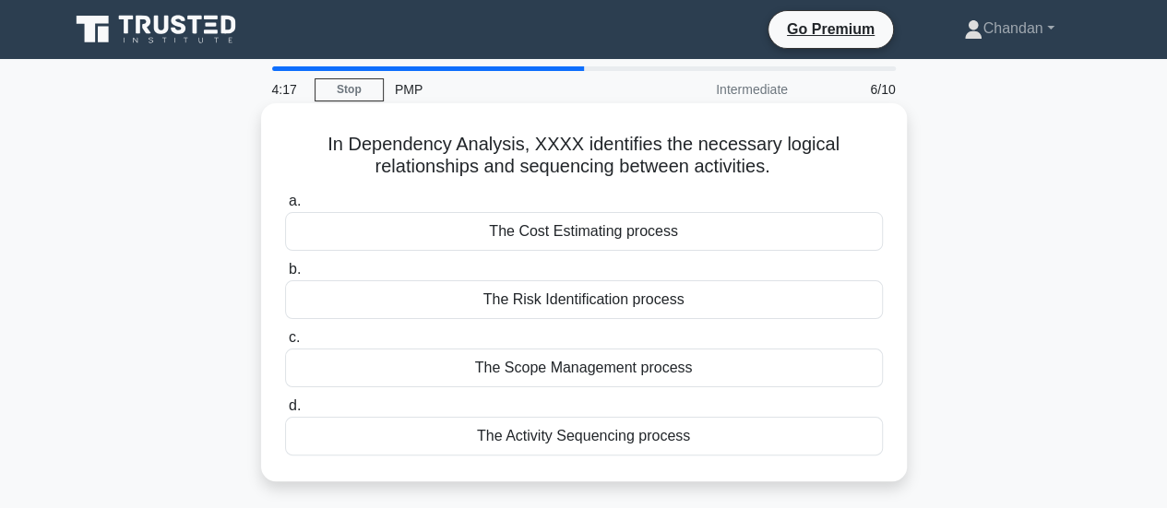
click at [681, 364] on div "The Scope Management process" at bounding box center [584, 368] width 598 height 39
click at [285, 344] on input "c. The Scope Management process" at bounding box center [285, 338] width 0 height 12
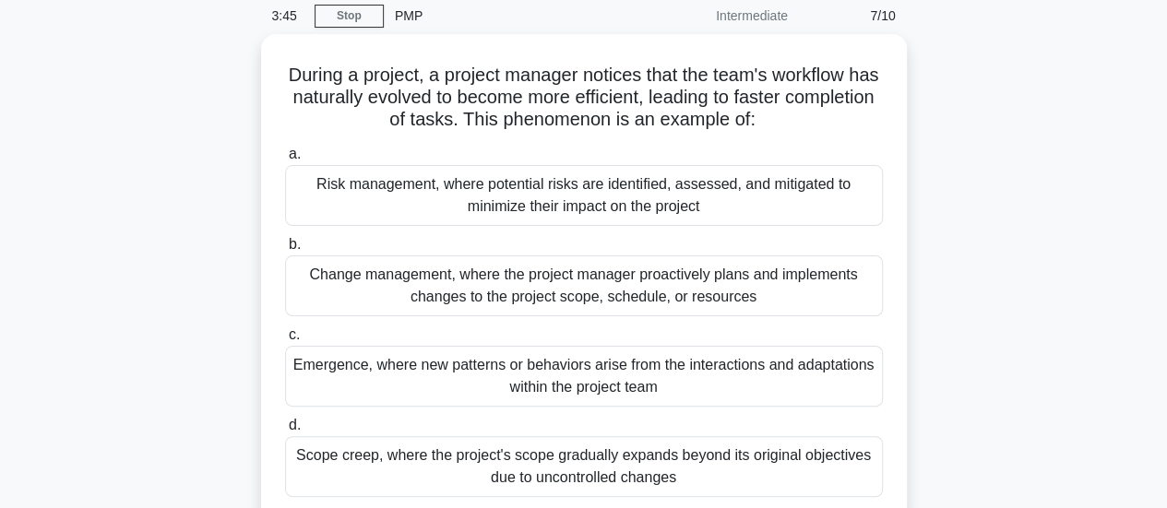
scroll to position [111, 0]
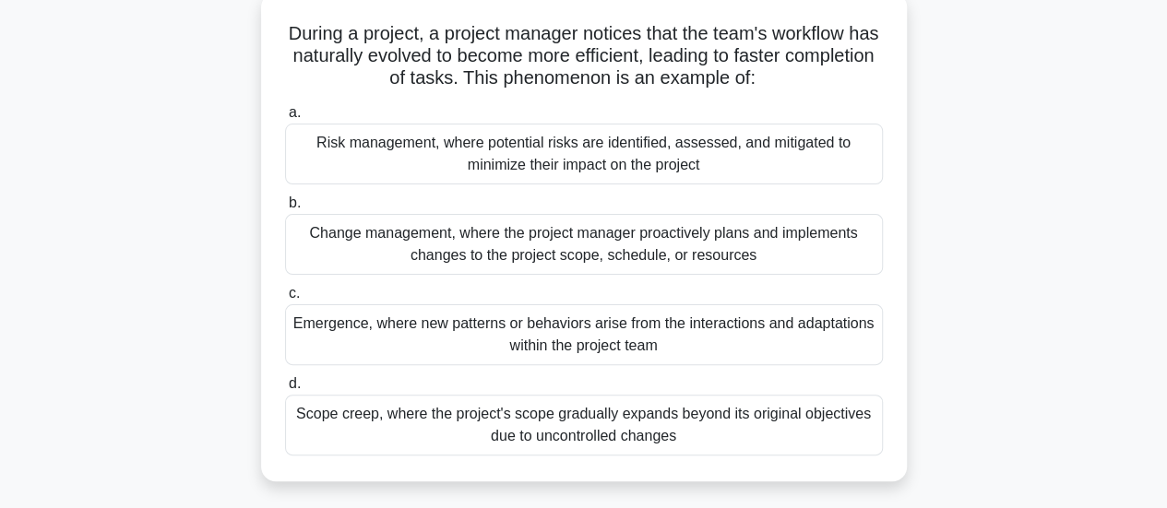
click at [638, 239] on div "Change management, where the project manager proactively plans and implements c…" at bounding box center [584, 244] width 598 height 61
click at [285, 209] on input "b. Change management, where the project manager proactively plans and implement…" at bounding box center [285, 203] width 0 height 12
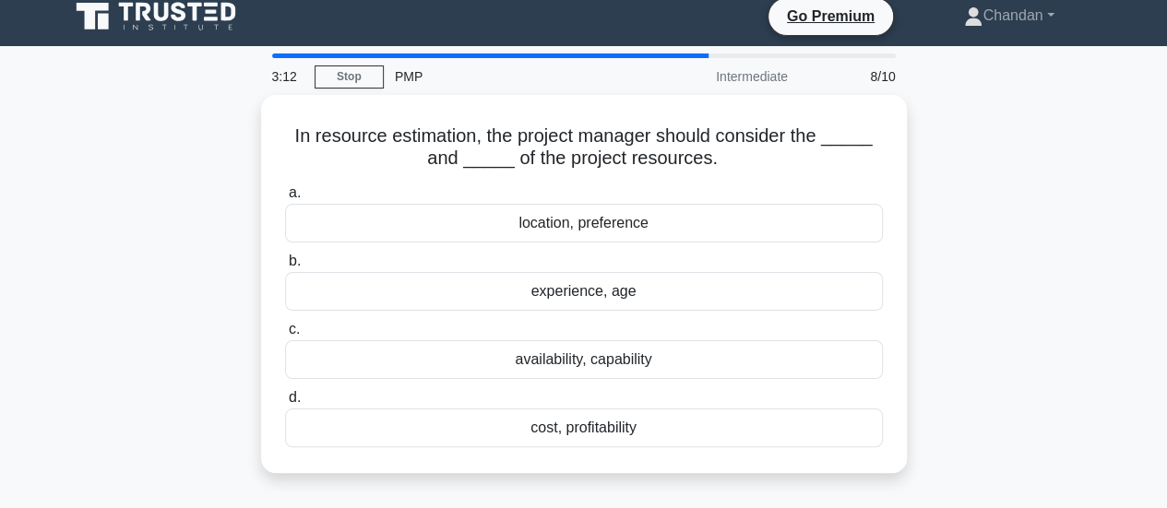
scroll to position [0, 0]
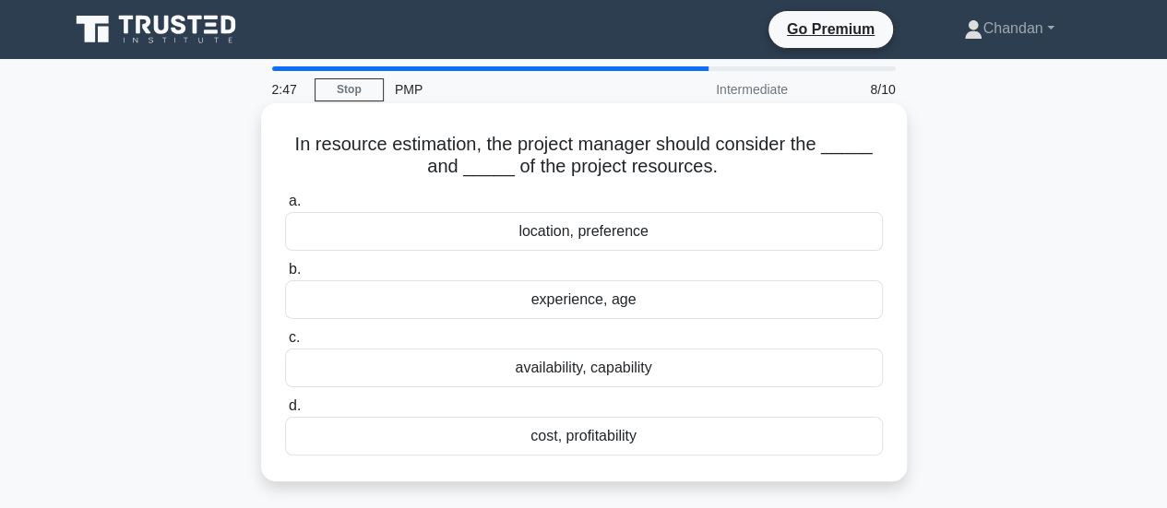
click at [660, 371] on div "availability, capability" at bounding box center [584, 368] width 598 height 39
click at [285, 344] on input "c. availability, capability" at bounding box center [285, 338] width 0 height 12
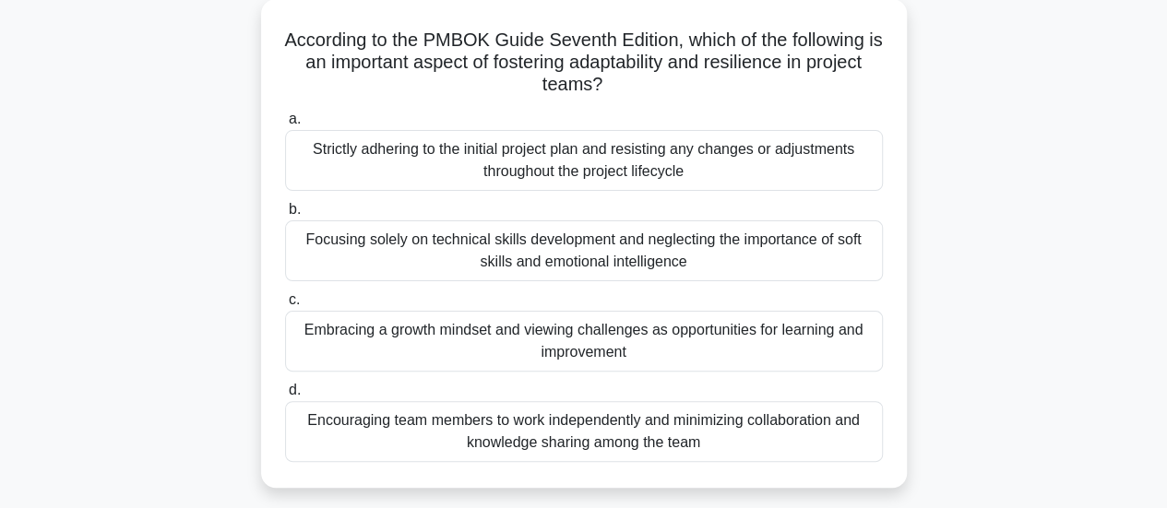
scroll to position [111, 0]
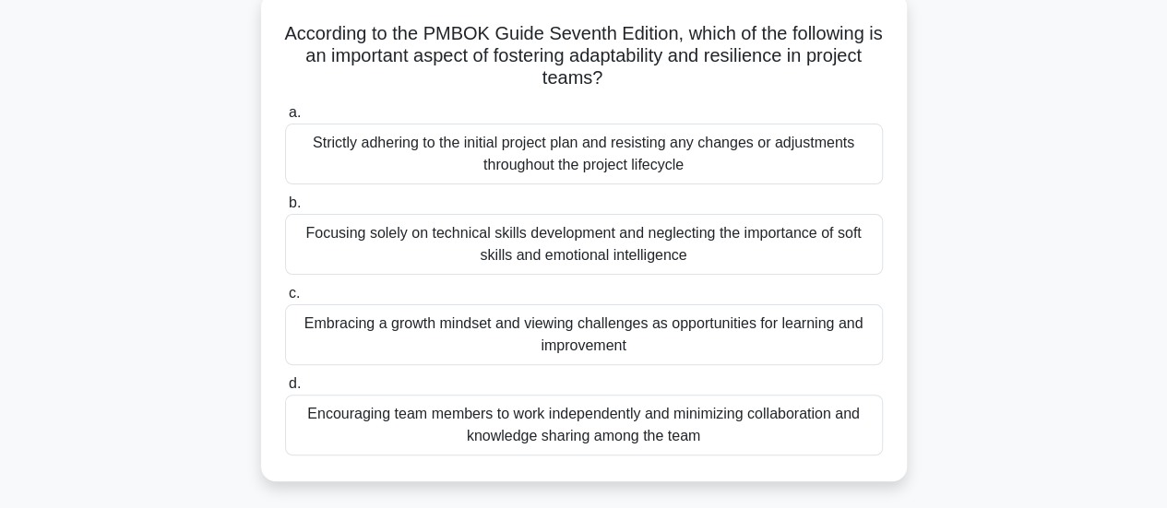
click at [590, 330] on div "Embracing a growth mindset and viewing challenges as opportunities for learning…" at bounding box center [584, 334] width 598 height 61
click at [285, 300] on input "c. Embracing a growth mindset and viewing challenges as opportunities for learn…" at bounding box center [285, 294] width 0 height 12
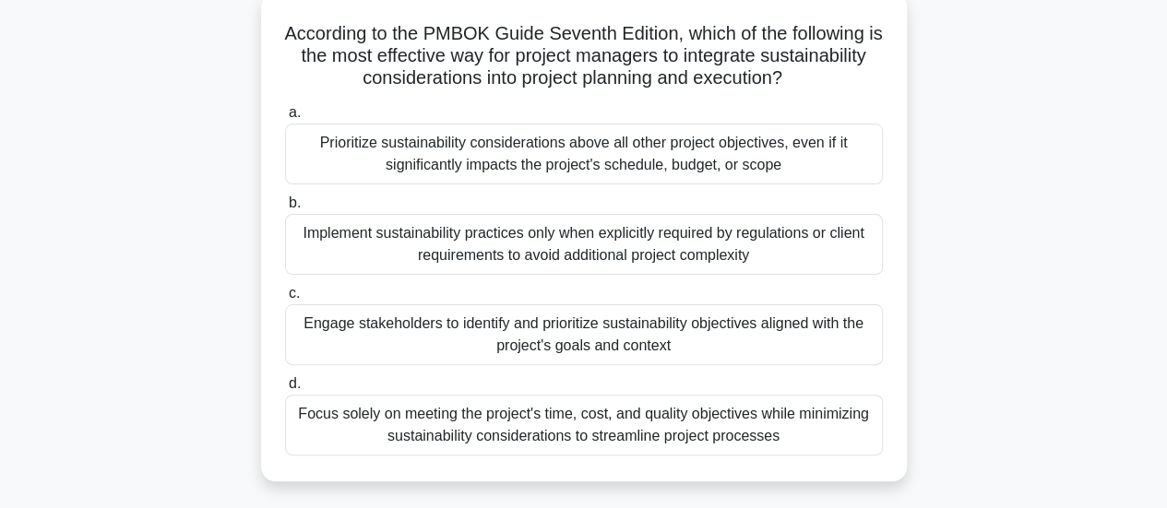
click at [788, 332] on div "Engage stakeholders to identify and prioritize sustainability objectives aligne…" at bounding box center [584, 334] width 598 height 61
click at [285, 300] on input "c. Engage stakeholders to identify and prioritize sustainability objectives ali…" at bounding box center [285, 294] width 0 height 12
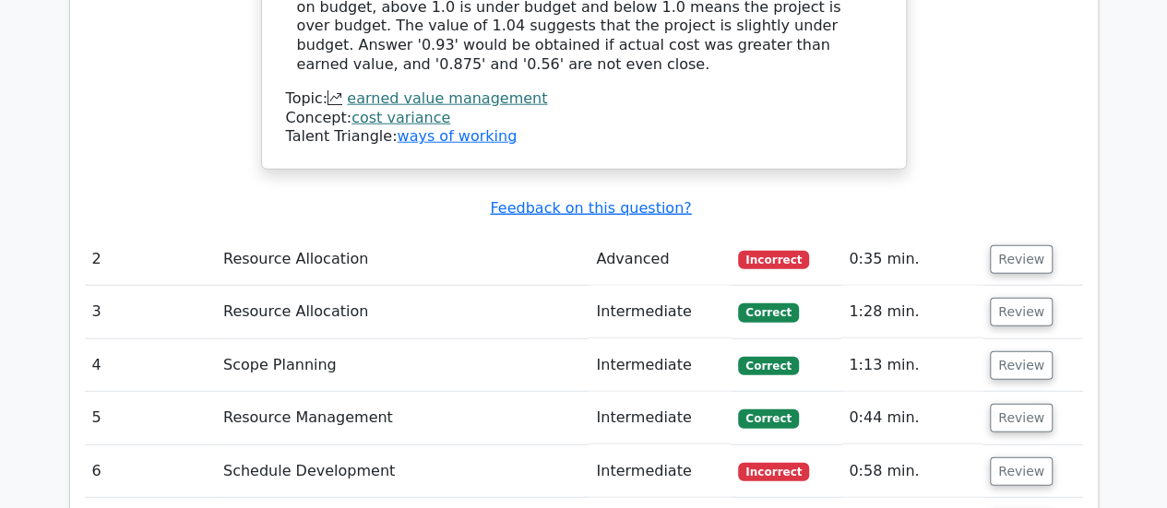
scroll to position [2282, 0]
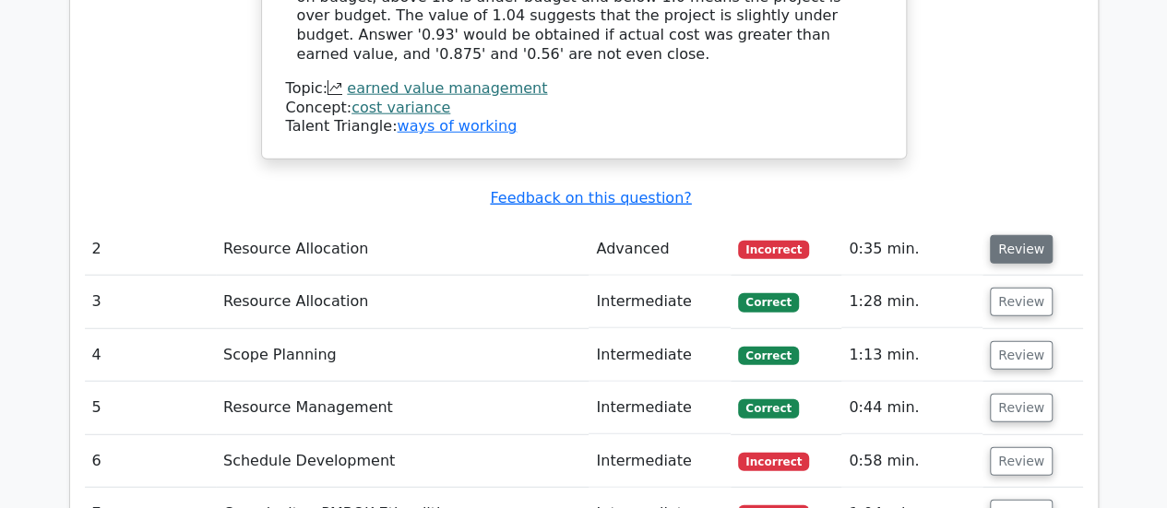
click at [1015, 235] on button "Review" at bounding box center [1021, 249] width 63 height 29
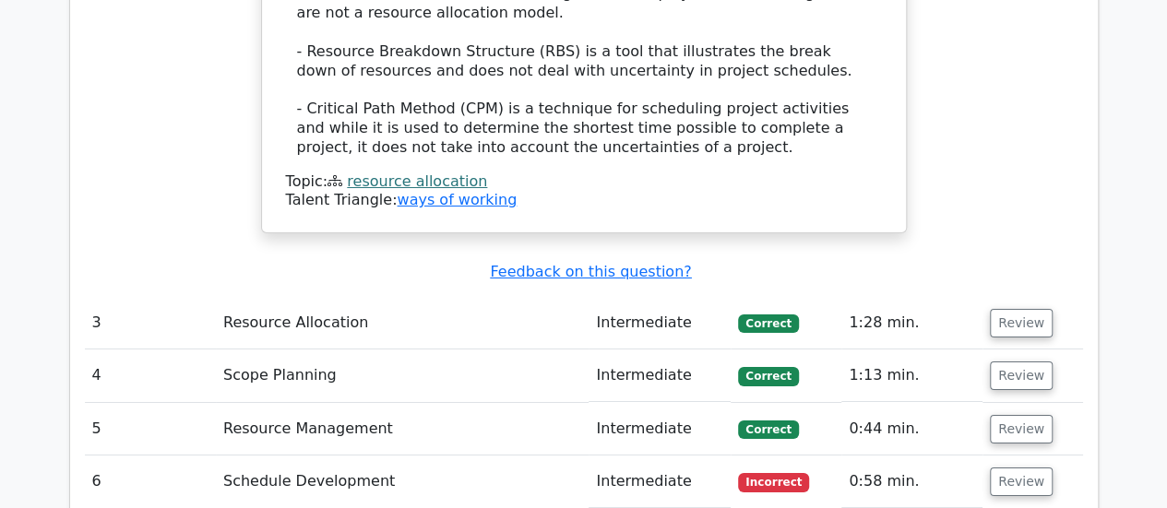
scroll to position [3156, 0]
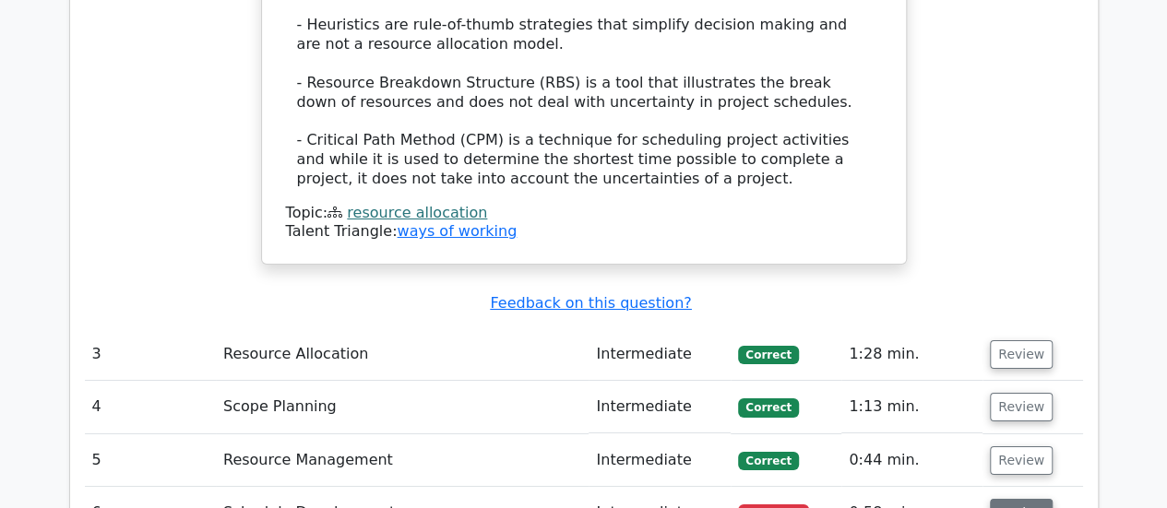
click at [1011, 499] on button "Review" at bounding box center [1021, 513] width 63 height 29
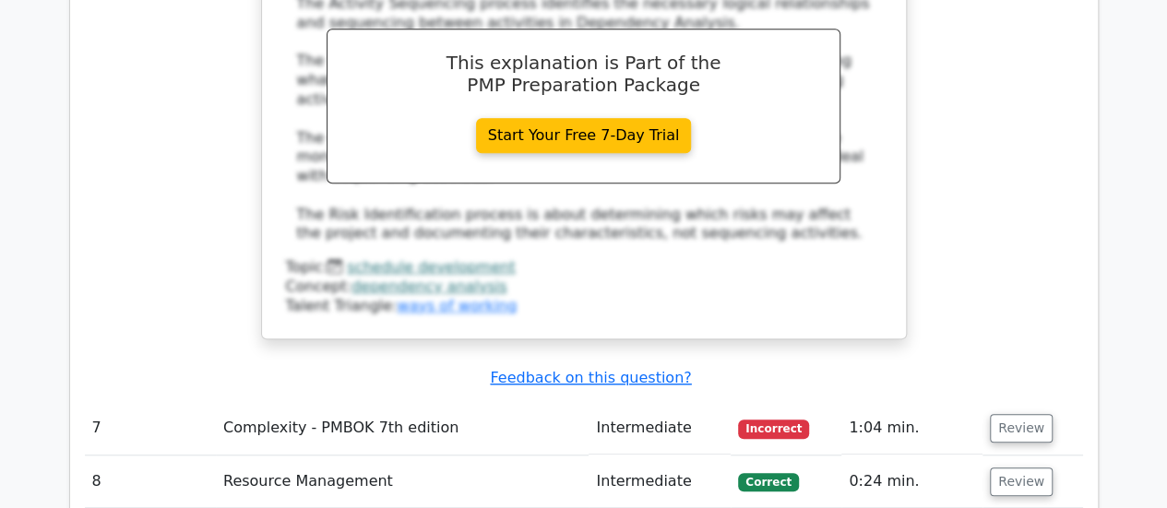
scroll to position [4049, 0]
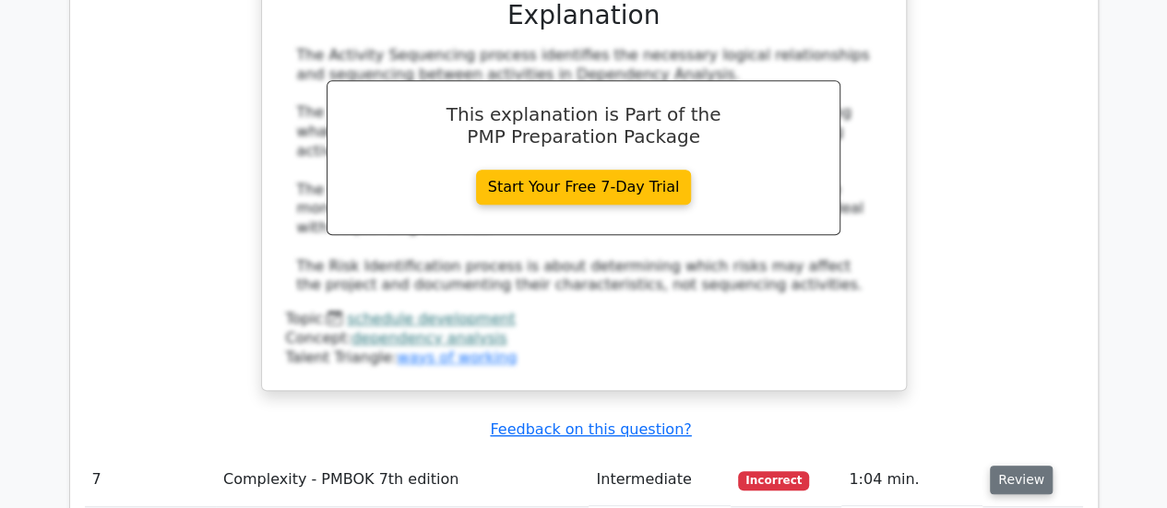
click at [1000, 466] on button "Review" at bounding box center [1021, 480] width 63 height 29
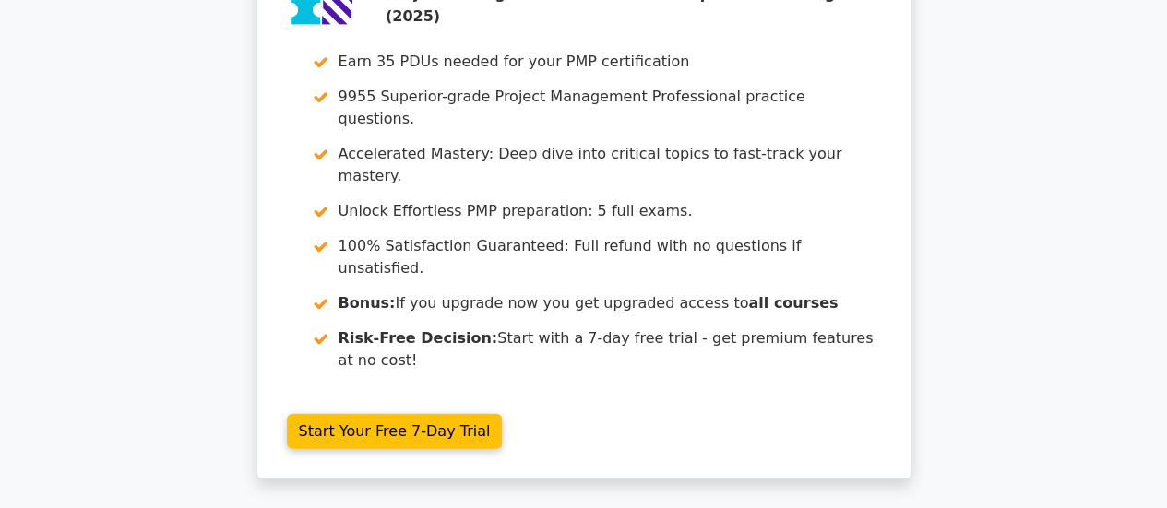
scroll to position [6029, 0]
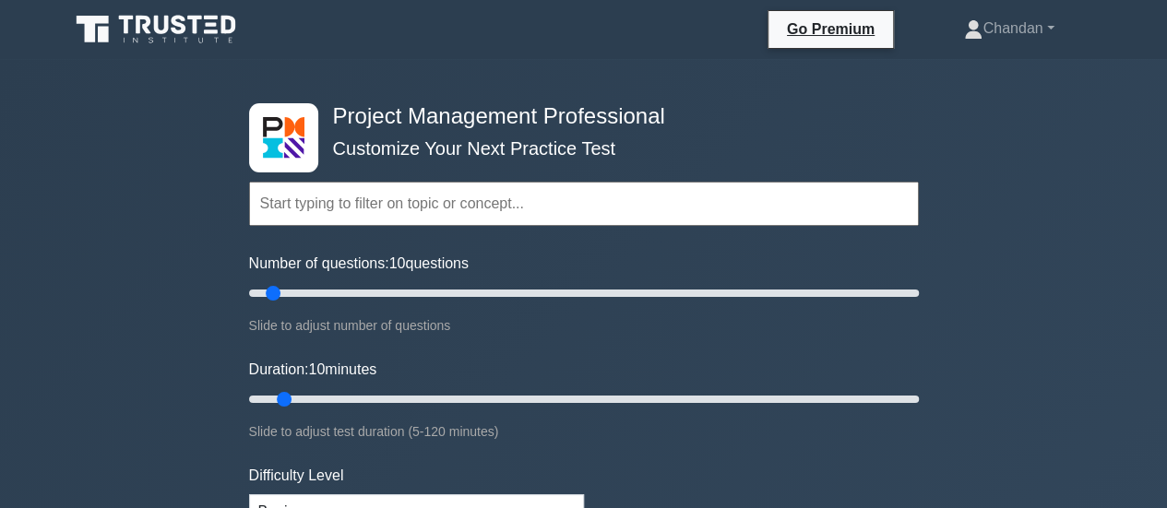
scroll to position [445, 0]
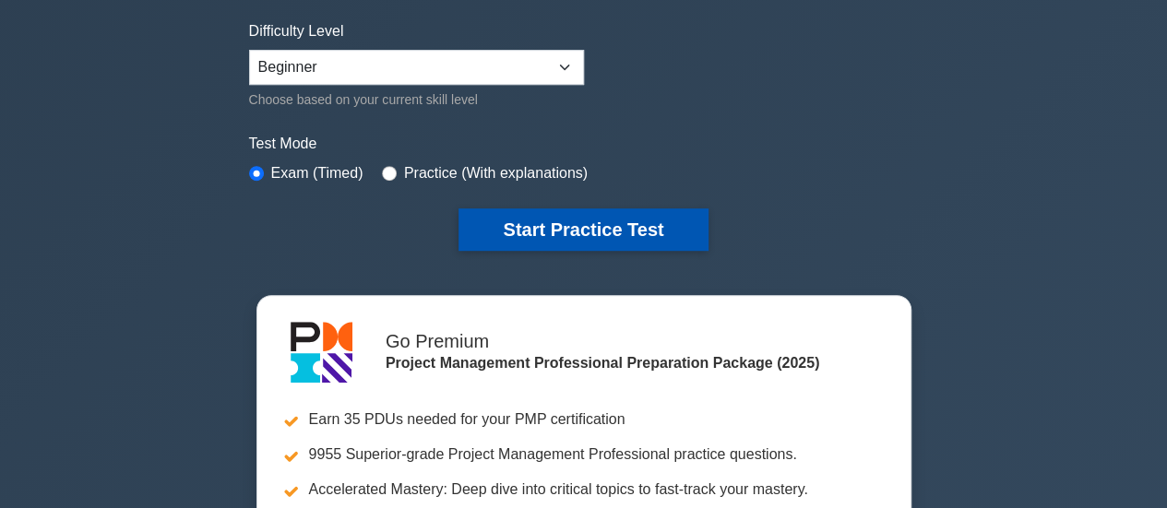
click at [500, 222] on button "Start Practice Test" at bounding box center [582, 229] width 249 height 42
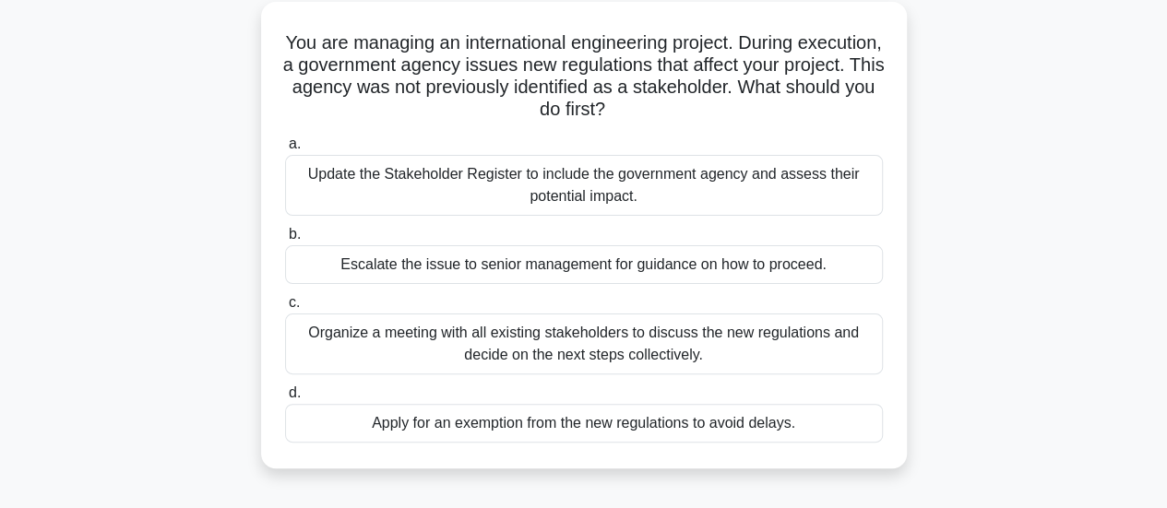
scroll to position [111, 0]
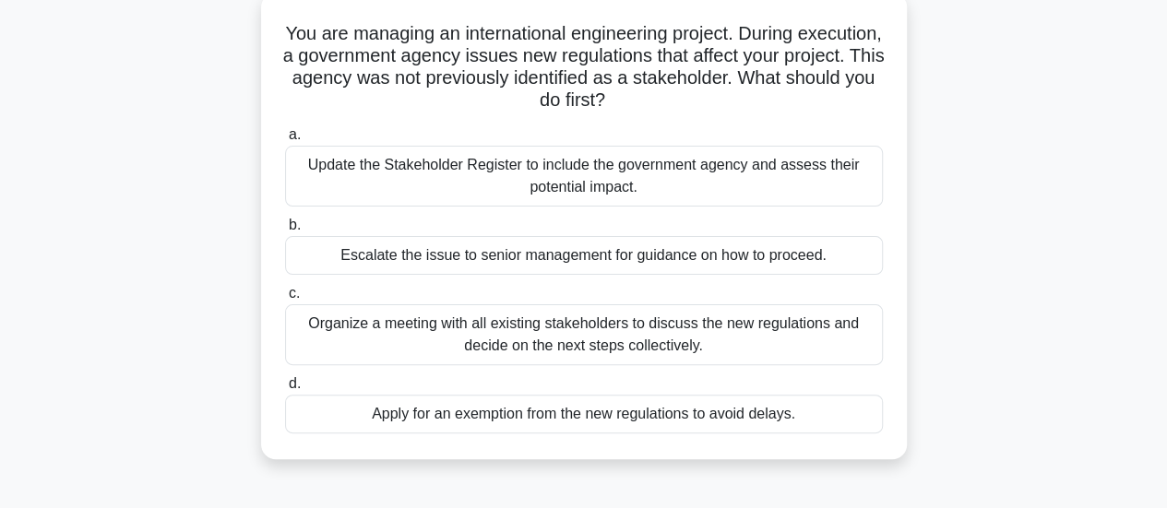
click at [775, 187] on div "Update the Stakeholder Register to include the government agency and assess the…" at bounding box center [584, 176] width 598 height 61
click at [285, 141] on input "a. Update the Stakeholder Register to include the government agency and assess …" at bounding box center [285, 135] width 0 height 12
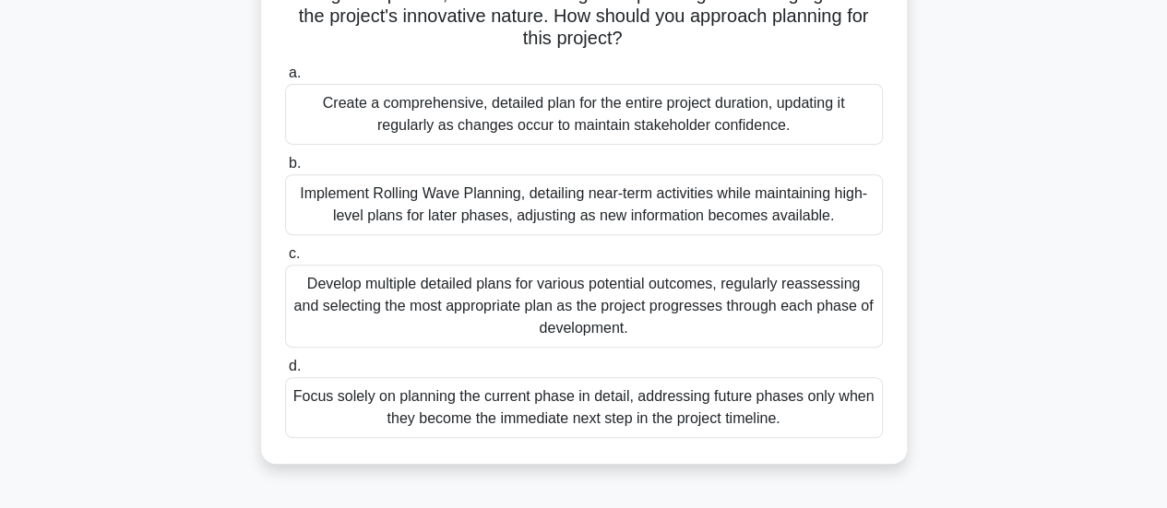
scroll to position [275, 0]
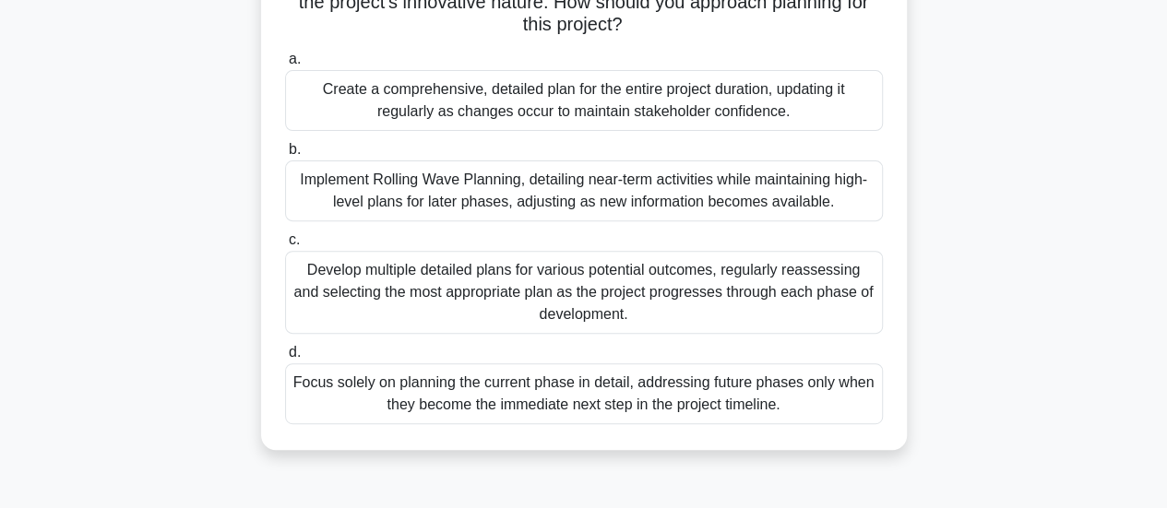
click at [804, 306] on div "Develop multiple detailed plans for various potential outcomes, regularly reass…" at bounding box center [584, 292] width 598 height 83
click at [285, 246] on input "c. Develop multiple detailed plans for various potential outcomes, regularly re…" at bounding box center [285, 240] width 0 height 12
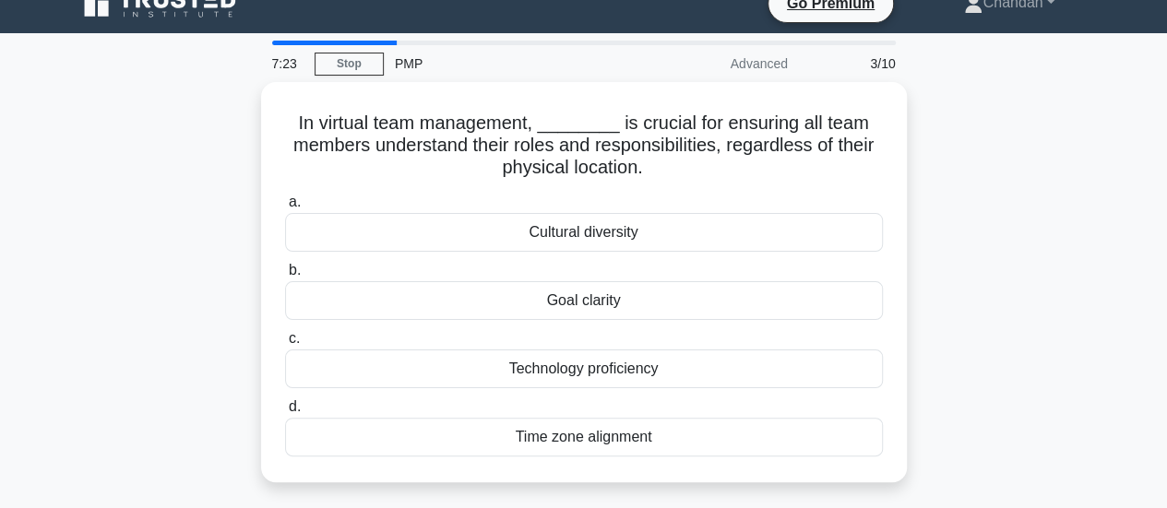
scroll to position [0, 0]
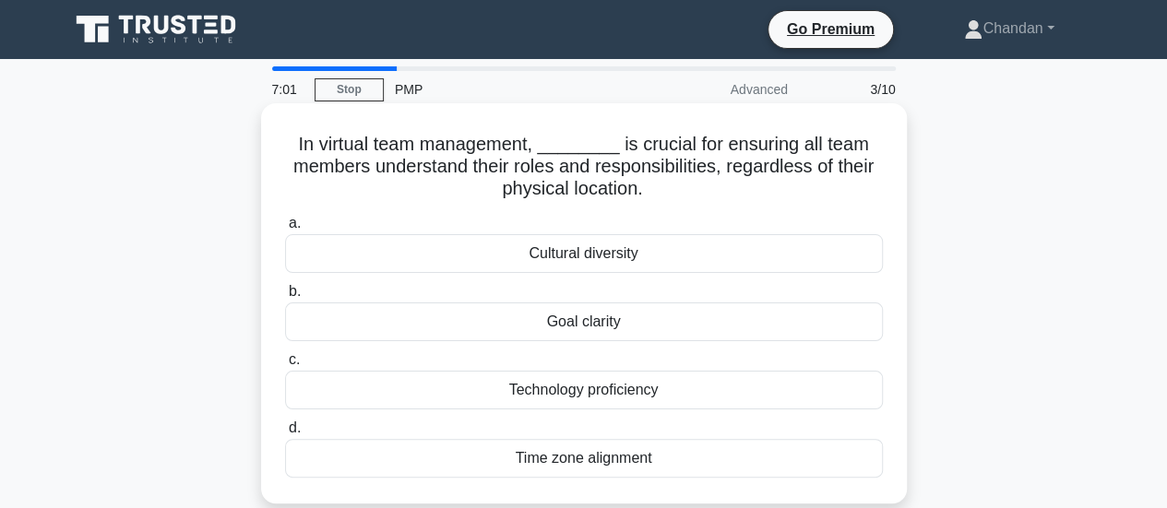
click at [664, 326] on div "Goal clarity" at bounding box center [584, 322] width 598 height 39
click at [285, 298] on input "b. Goal clarity" at bounding box center [285, 292] width 0 height 12
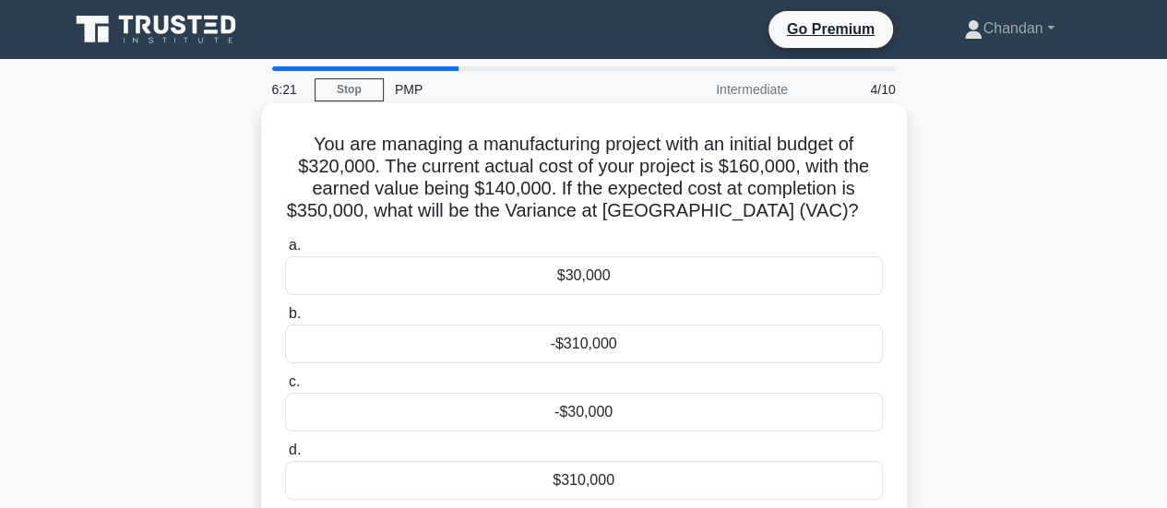
click at [630, 416] on div "-$30,000" at bounding box center [584, 412] width 598 height 39
click at [285, 388] on input "c. -$30,000" at bounding box center [285, 382] width 0 height 12
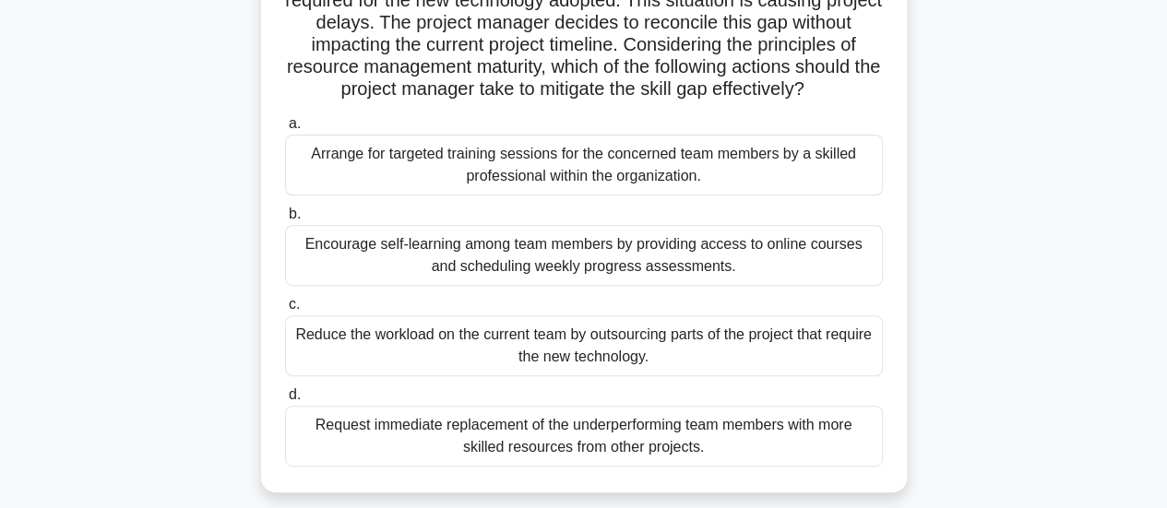
scroll to position [218, 0]
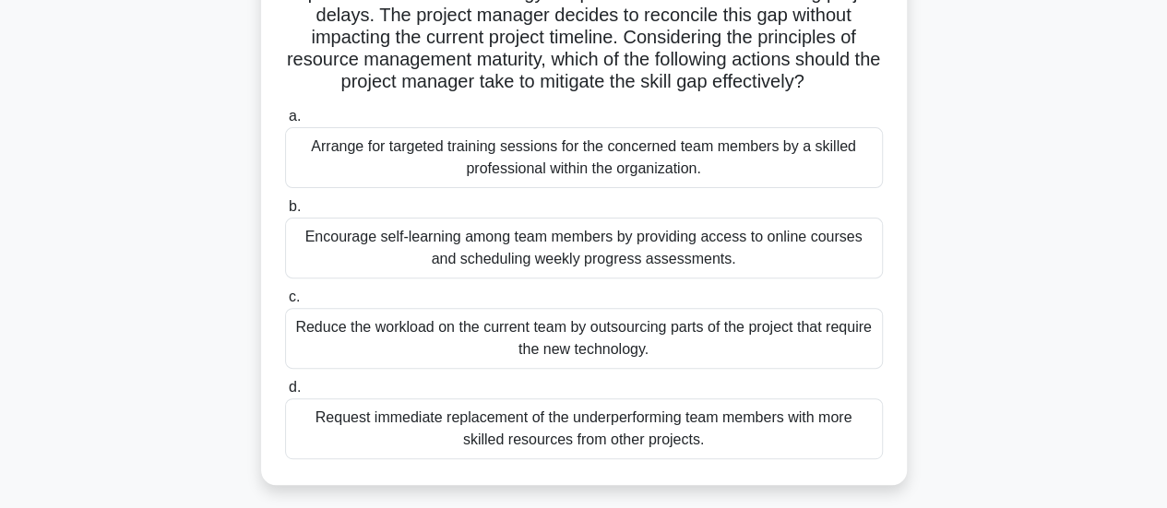
click at [419, 272] on div "Encourage self-learning among team members by providing access to online course…" at bounding box center [584, 248] width 598 height 61
click at [285, 213] on input "b. Encourage self-learning among team members by providing access to online cou…" at bounding box center [285, 207] width 0 height 12
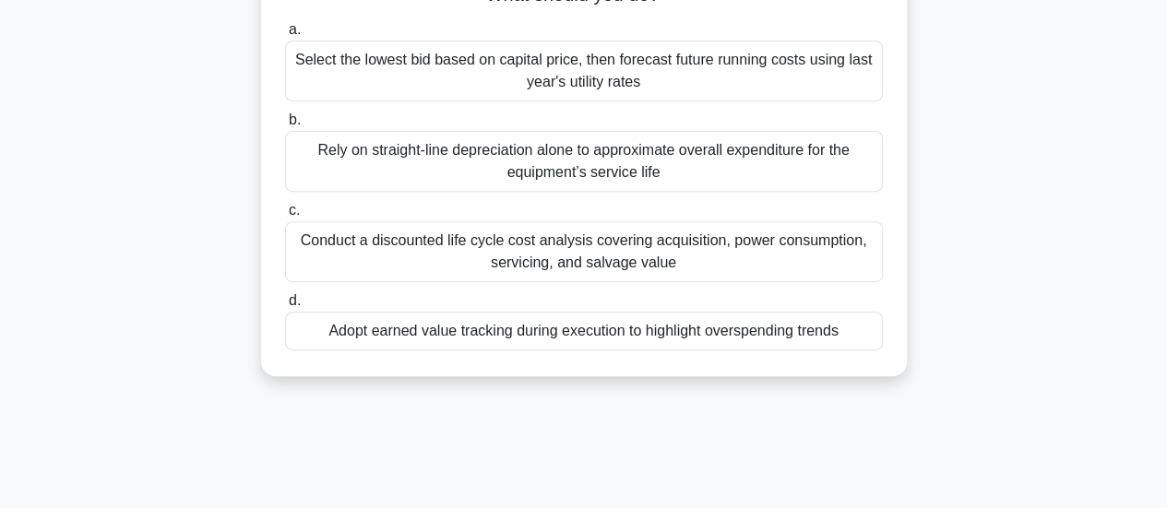
scroll to position [266, 0]
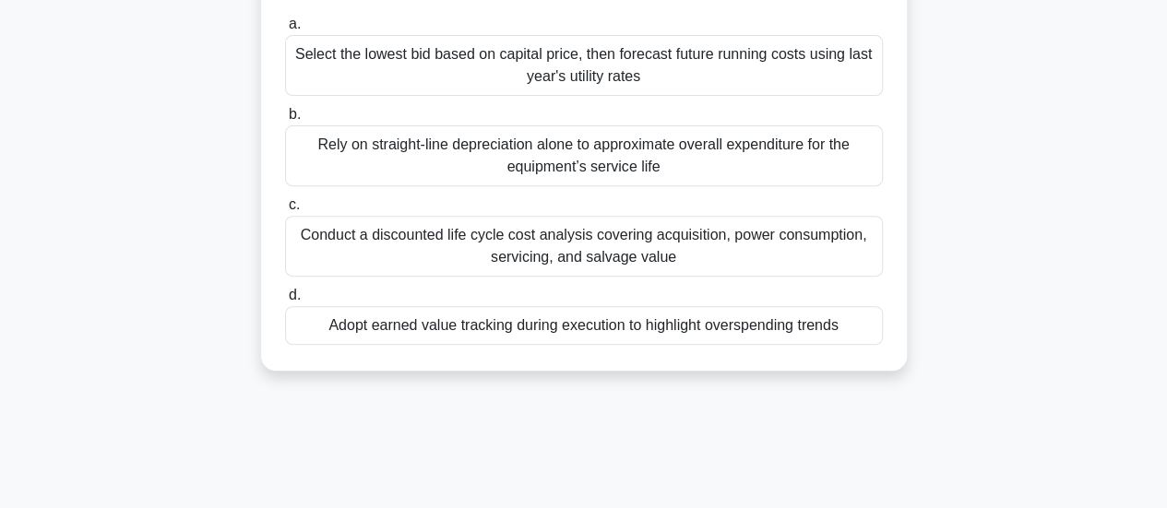
click at [406, 332] on div "Adopt earned value tracking during execution to highlight overspending trends" at bounding box center [584, 325] width 598 height 39
click at [285, 302] on input "d. Adopt earned value tracking during execution to highlight overspending trends" at bounding box center [285, 296] width 0 height 12
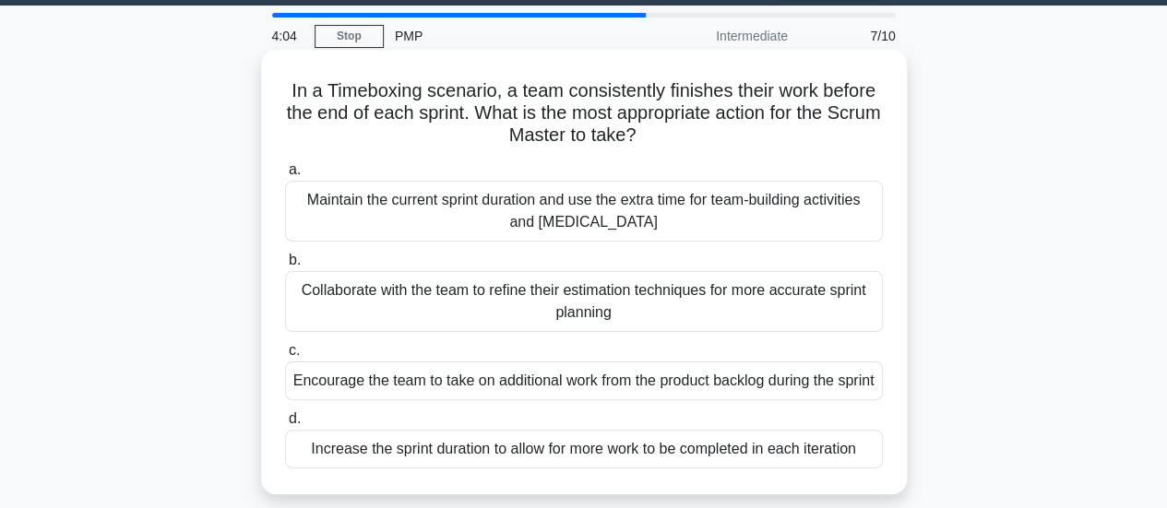
scroll to position [90, 0]
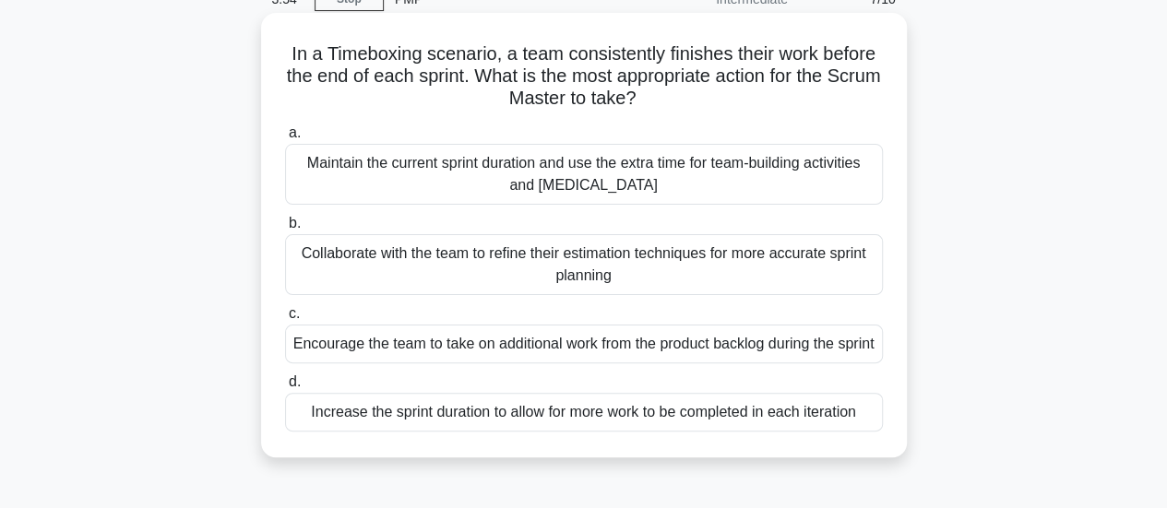
click at [534, 184] on div "Maintain the current sprint duration and use the extra time for team-building a…" at bounding box center [584, 174] width 598 height 61
click at [285, 139] on input "a. Maintain the current sprint duration and use the extra time for team-buildin…" at bounding box center [285, 133] width 0 height 12
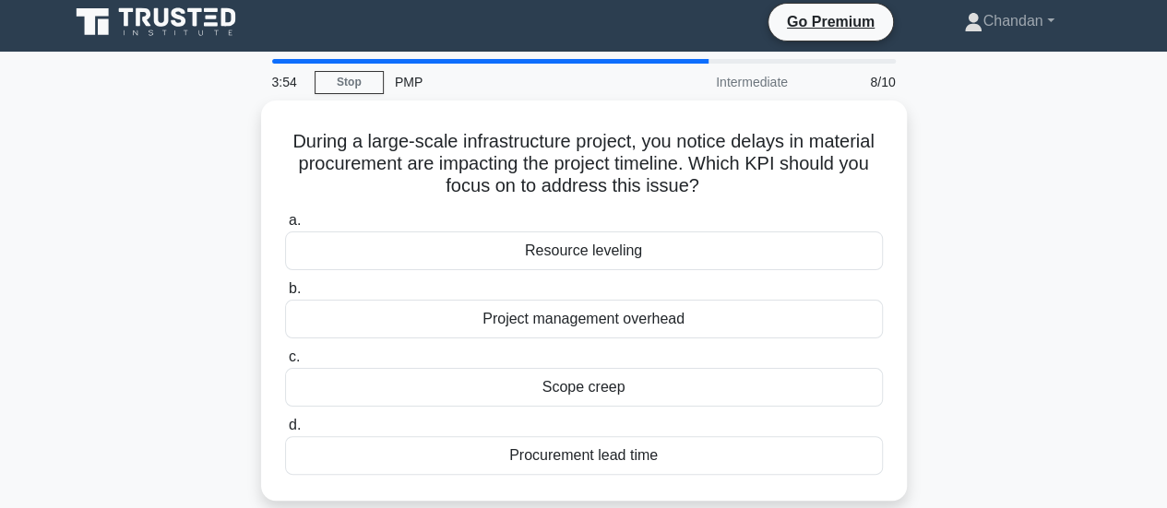
scroll to position [0, 0]
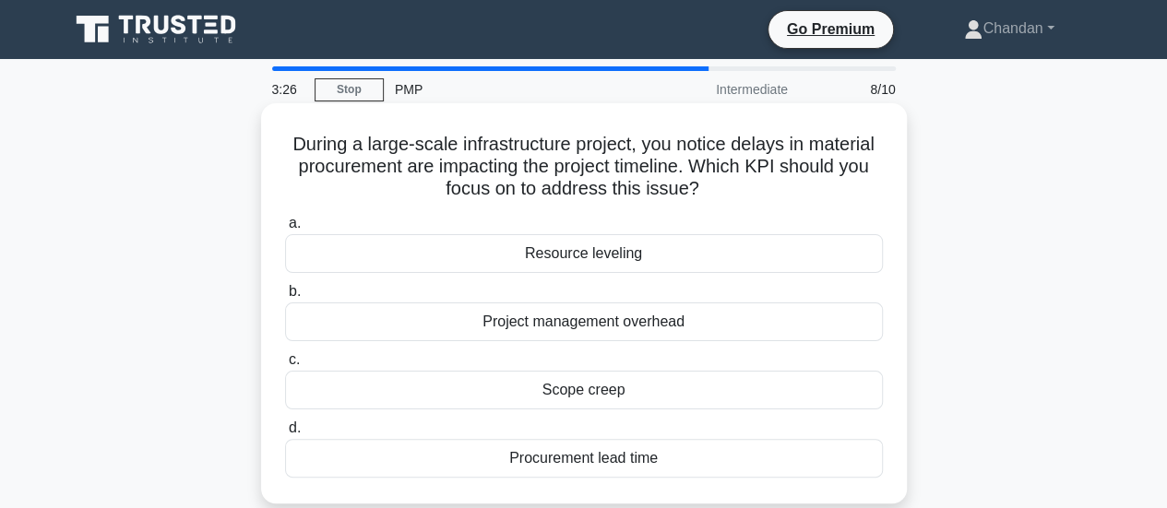
click at [716, 467] on div "Procurement lead time" at bounding box center [584, 458] width 598 height 39
click at [285, 434] on input "d. Procurement lead time" at bounding box center [285, 428] width 0 height 12
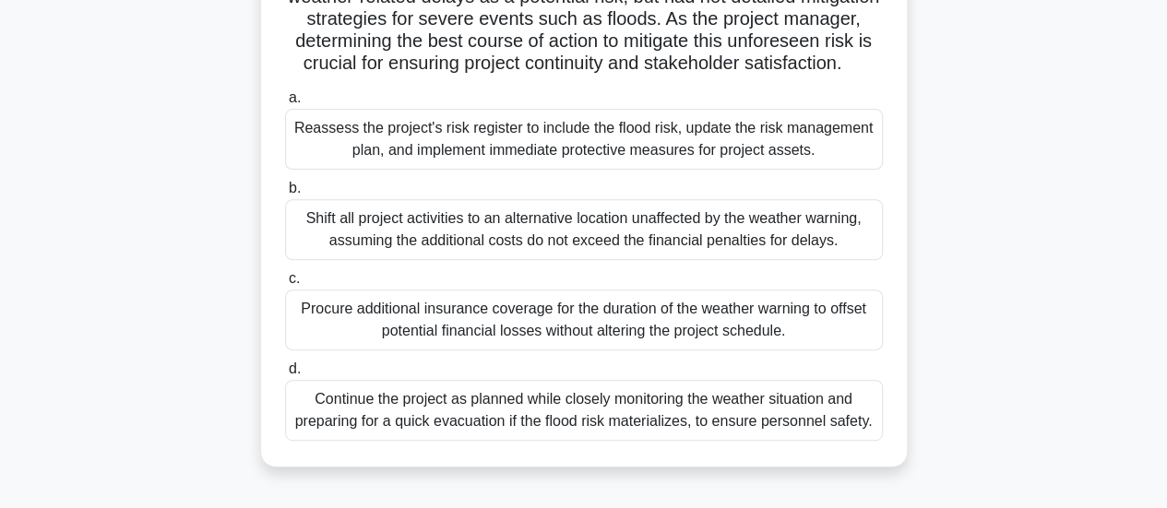
scroll to position [266, 0]
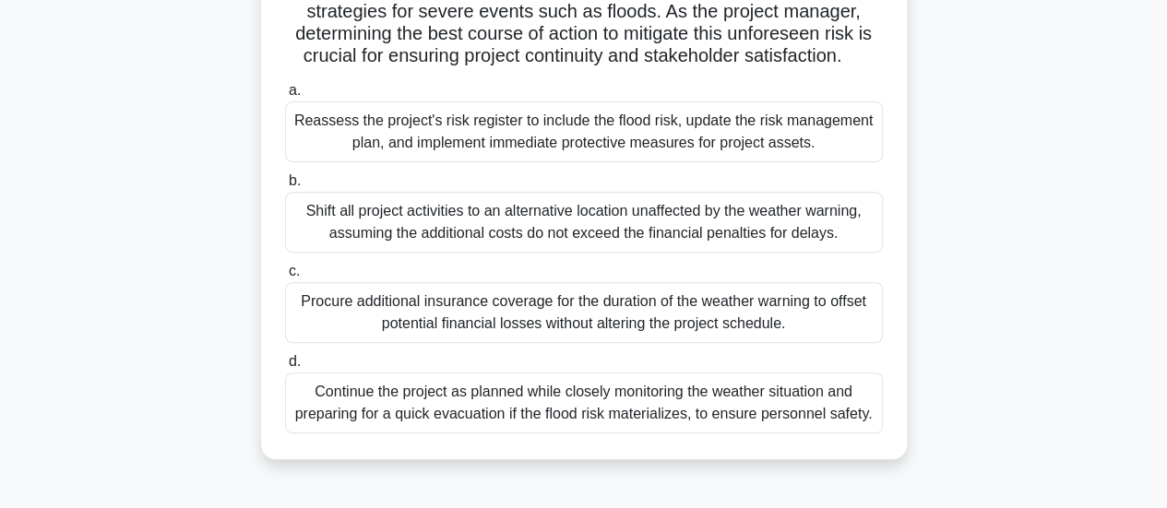
click at [697, 149] on div "Reassess the project's risk register to include the flood risk, update the risk…" at bounding box center [584, 131] width 598 height 61
click at [285, 97] on input "a. Reassess the project's risk register to include the flood risk, update the r…" at bounding box center [285, 91] width 0 height 12
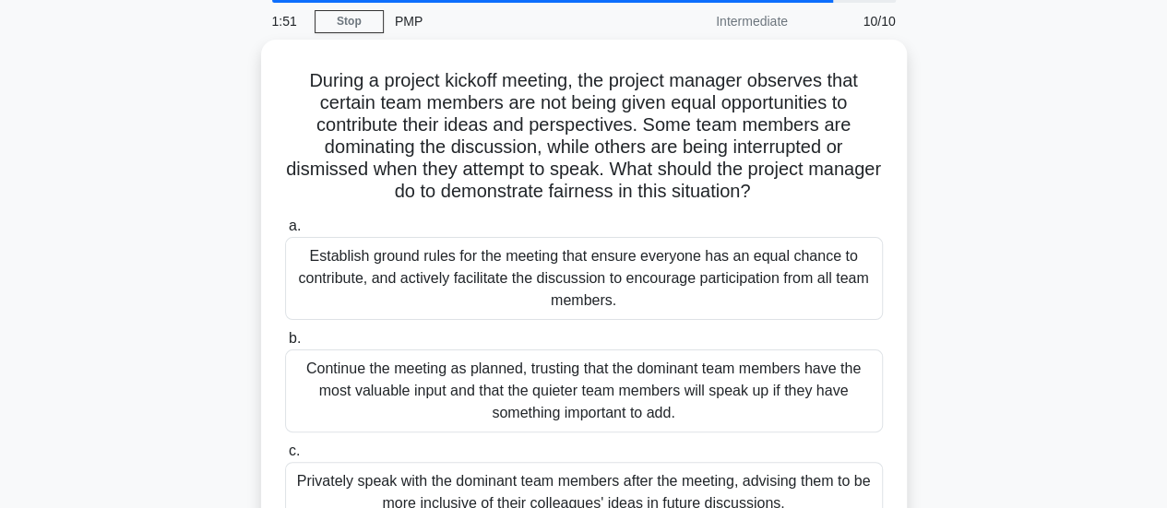
scroll to position [0, 0]
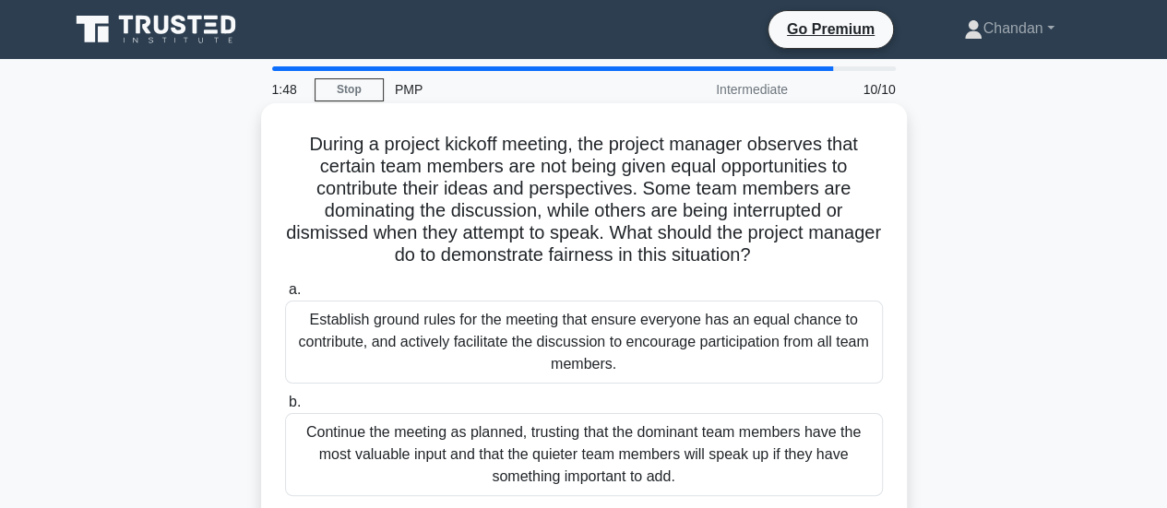
click at [512, 361] on div "Establish ground rules for the meeting that ensure everyone has an equal chance…" at bounding box center [584, 342] width 598 height 83
click at [285, 296] on input "a. Establish ground rules for the meeting that ensure everyone has an equal cha…" at bounding box center [285, 290] width 0 height 12
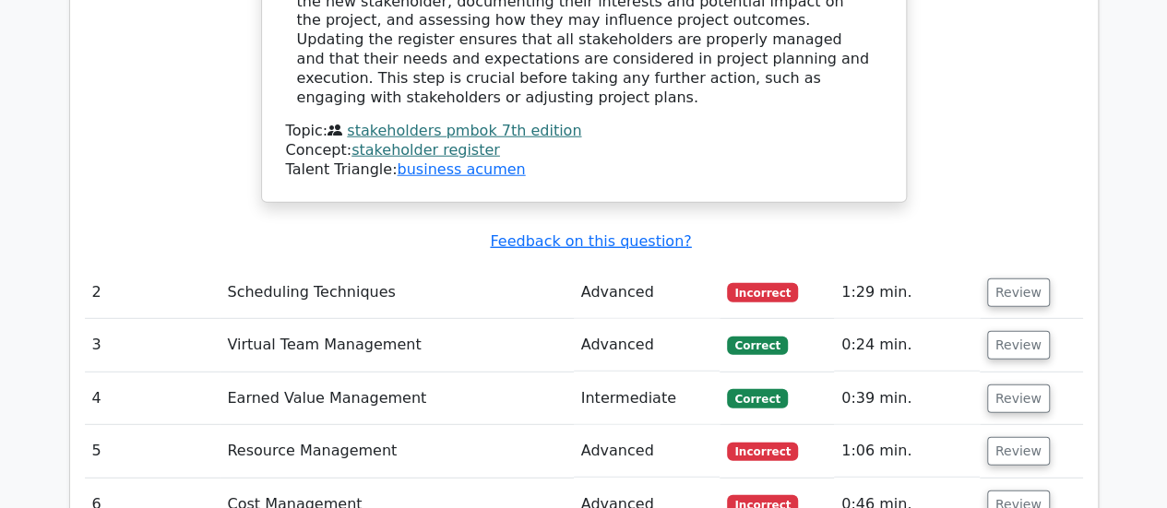
scroll to position [2250, 0]
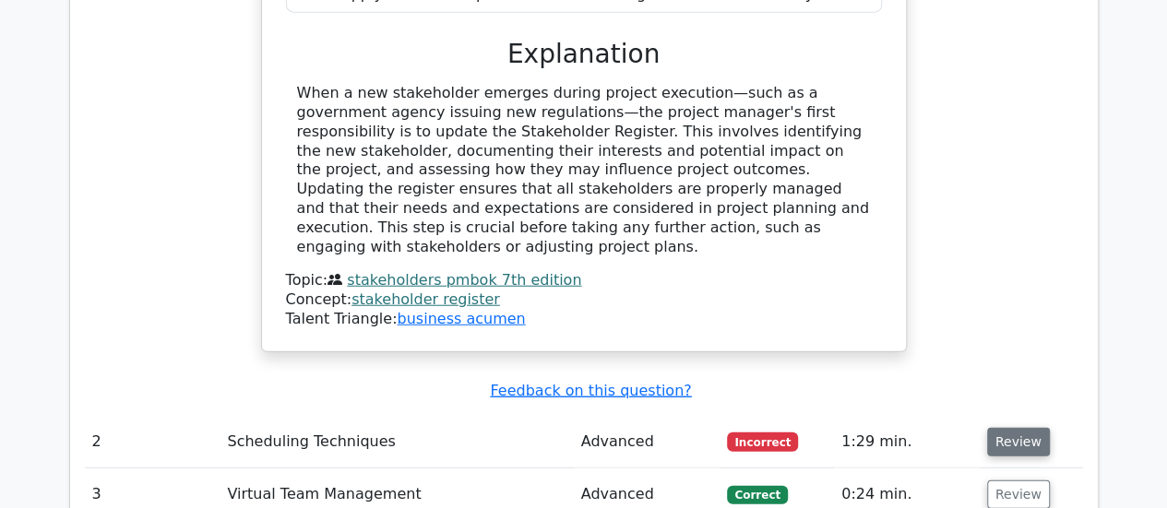
click at [1013, 428] on button "Review" at bounding box center [1018, 442] width 63 height 29
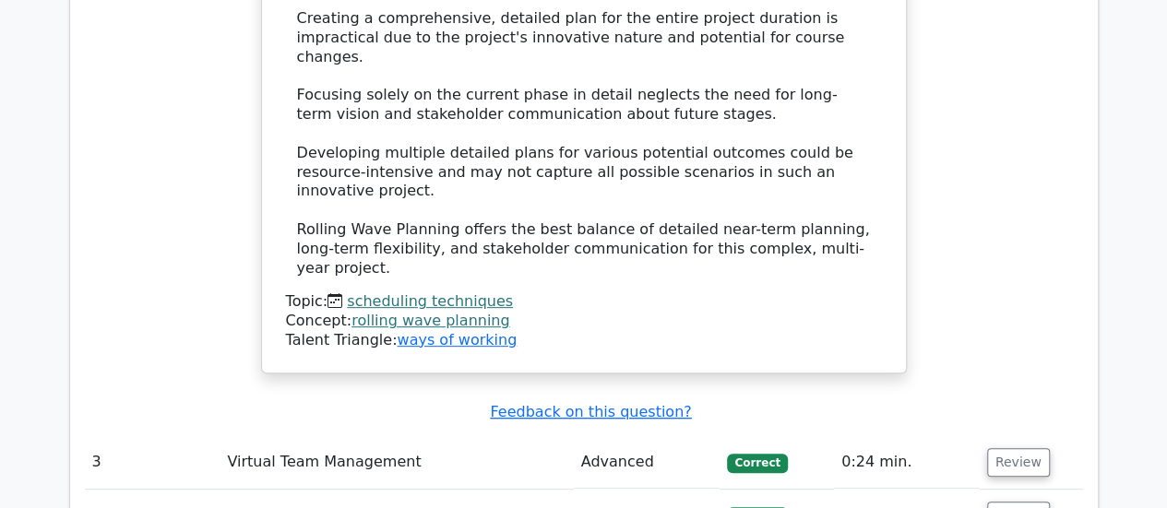
scroll to position [3721, 0]
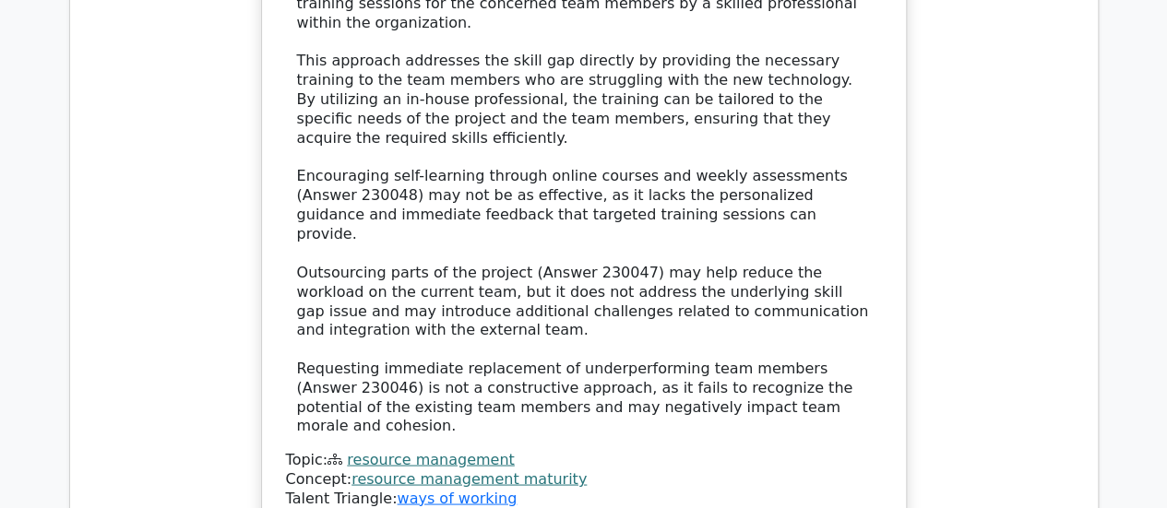
scroll to position [5012, 0]
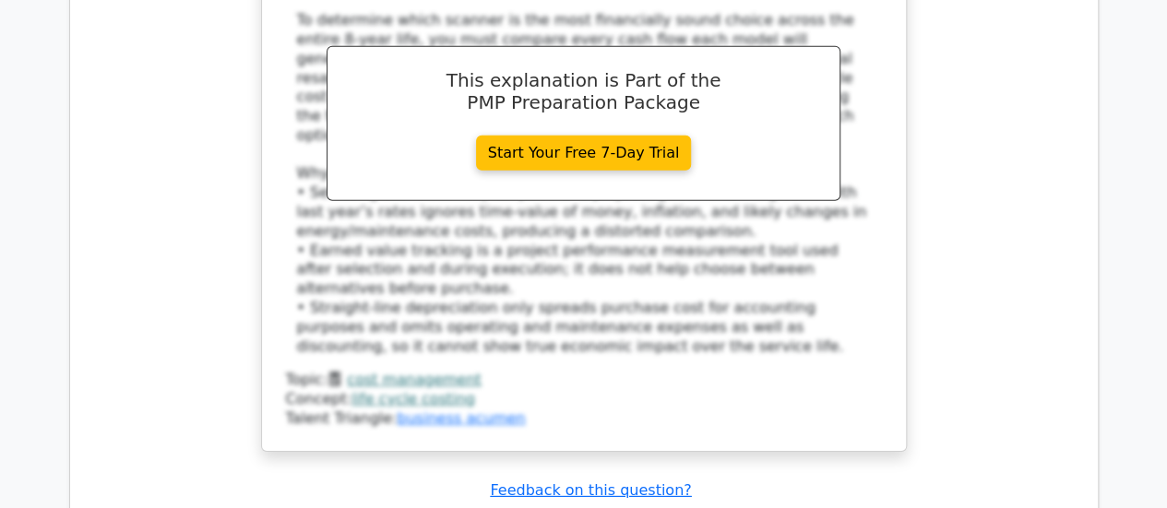
scroll to position [6230, 0]
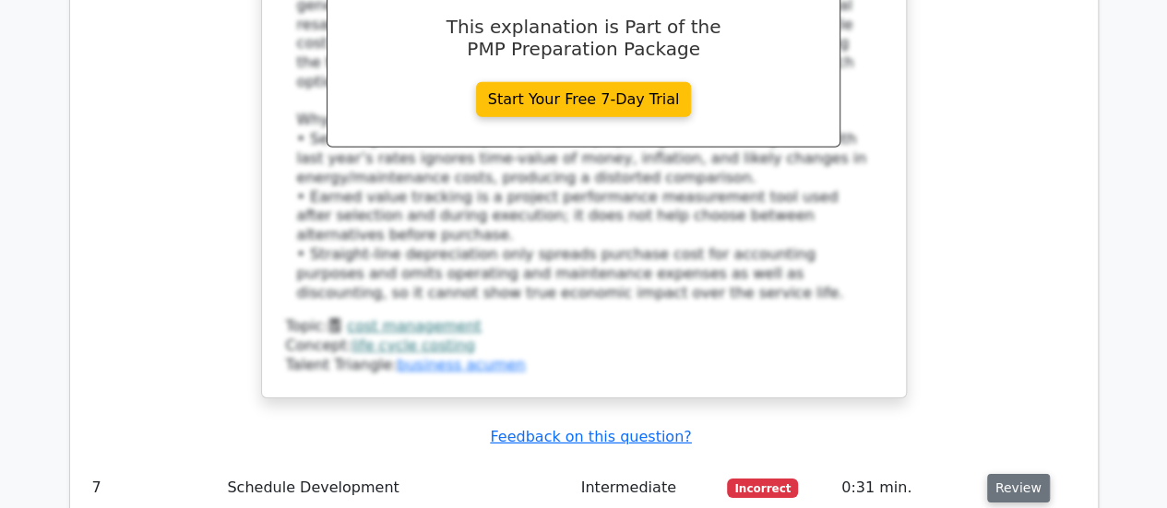
click at [1021, 474] on button "Review" at bounding box center [1018, 488] width 63 height 29
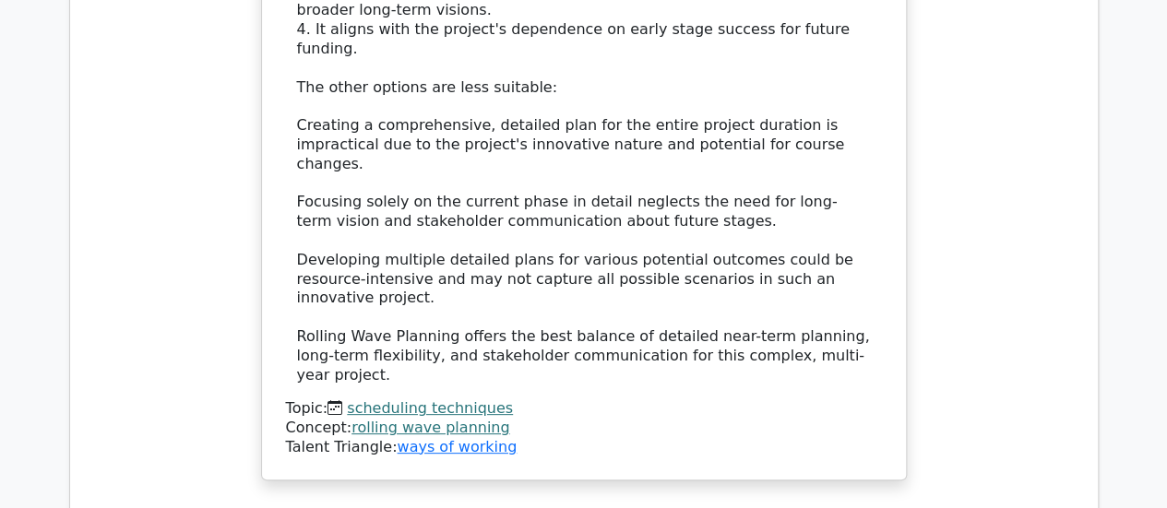
scroll to position [7985, 0]
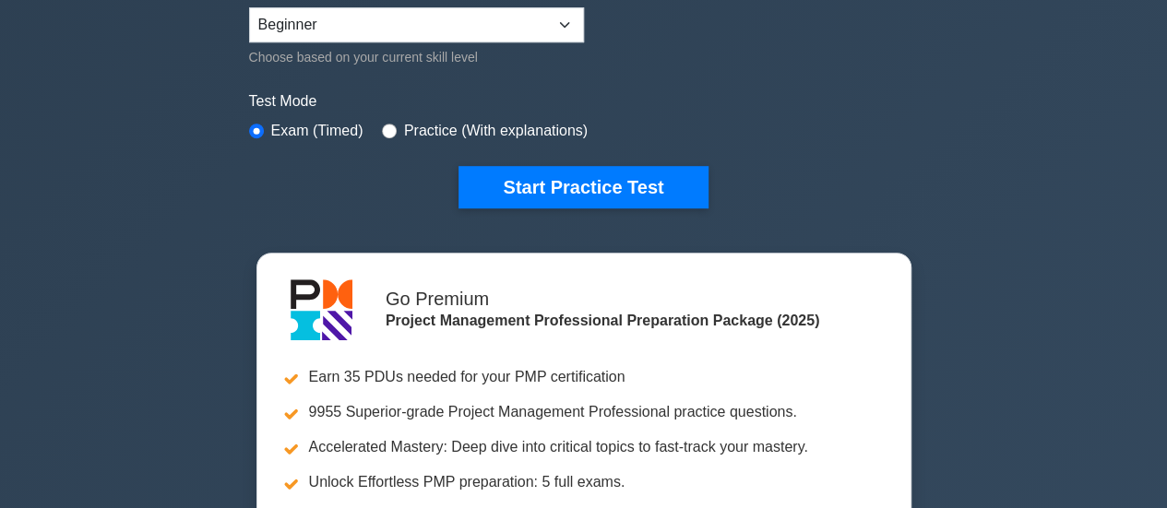
scroll to position [421, 0]
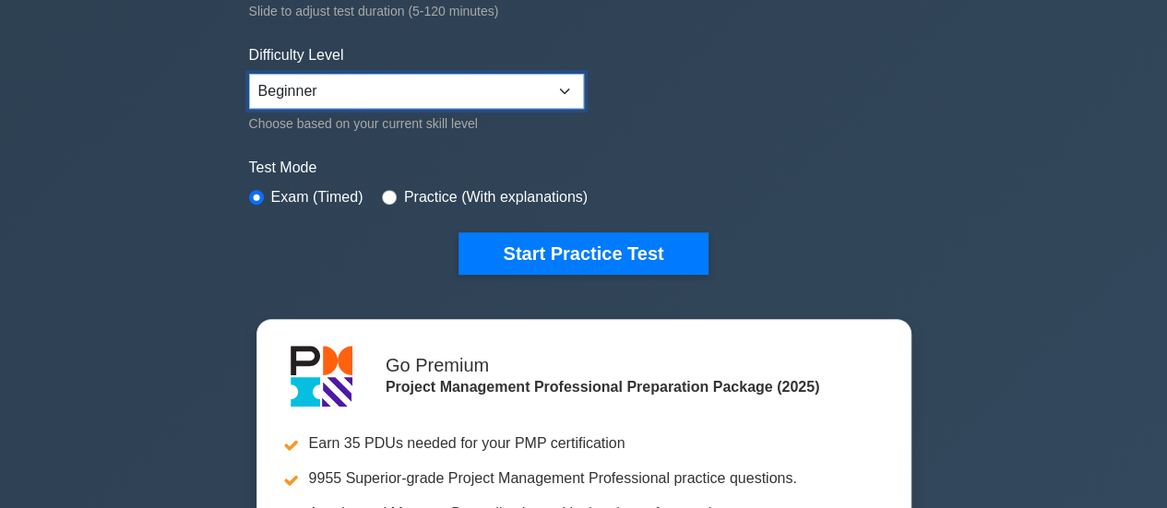
click at [455, 97] on select "Beginner Intermediate Expert" at bounding box center [416, 91] width 335 height 35
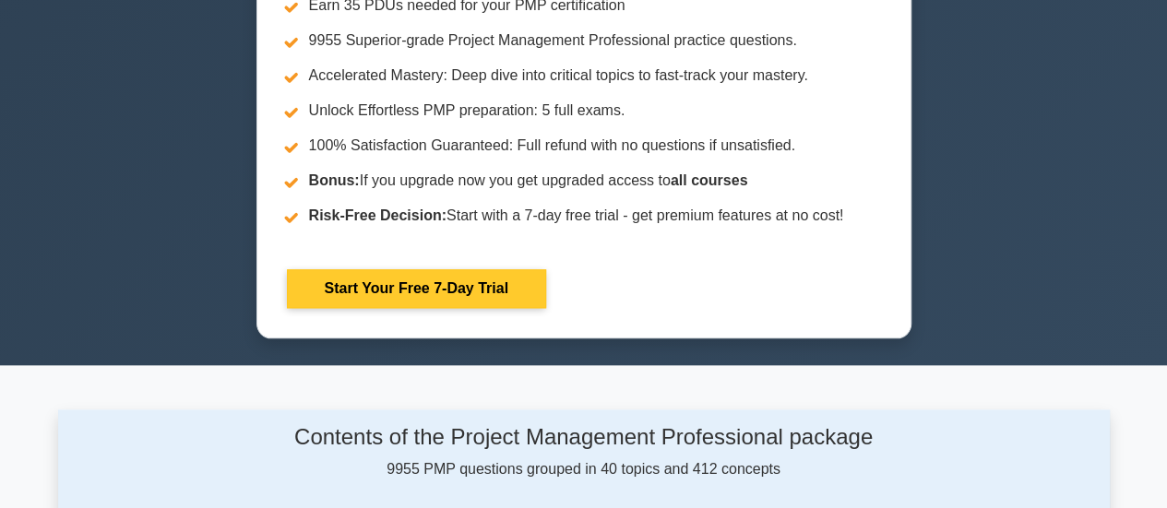
scroll to position [855, 0]
